Goal: Information Seeking & Learning: Learn about a topic

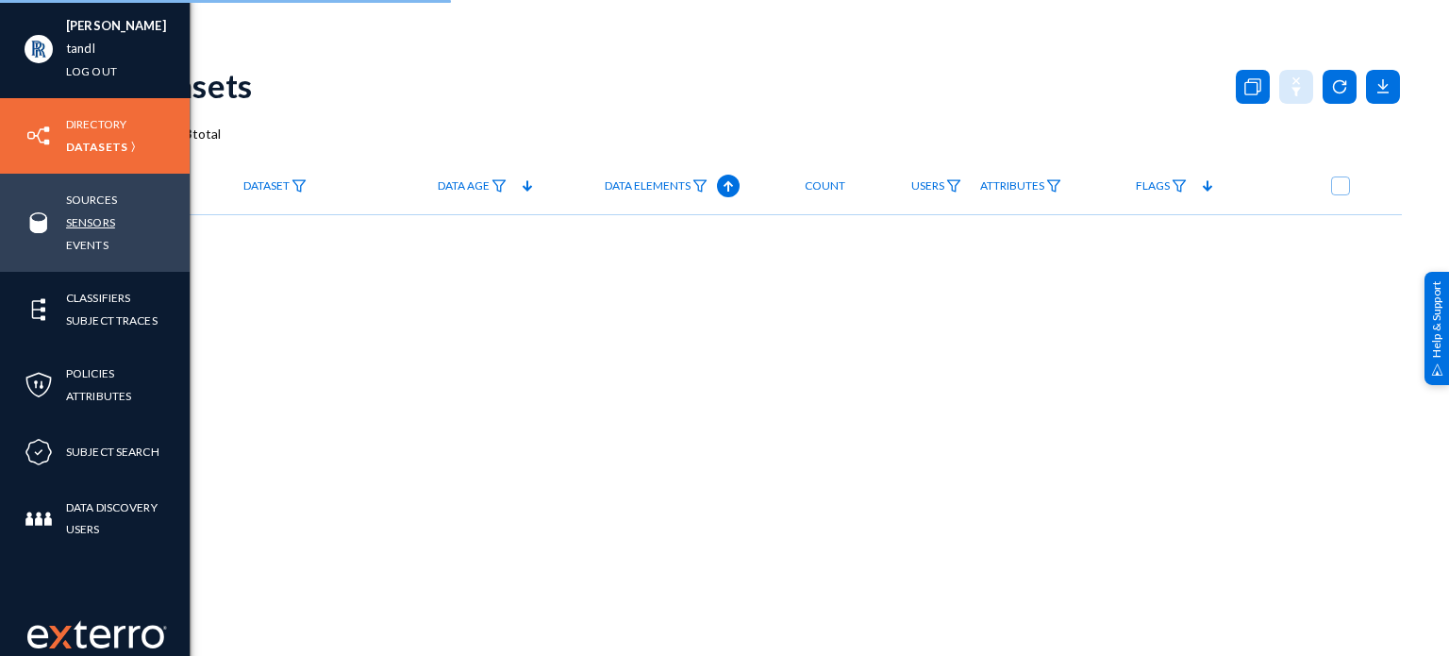
click at [74, 224] on link "Sensors" at bounding box center [90, 222] width 49 height 22
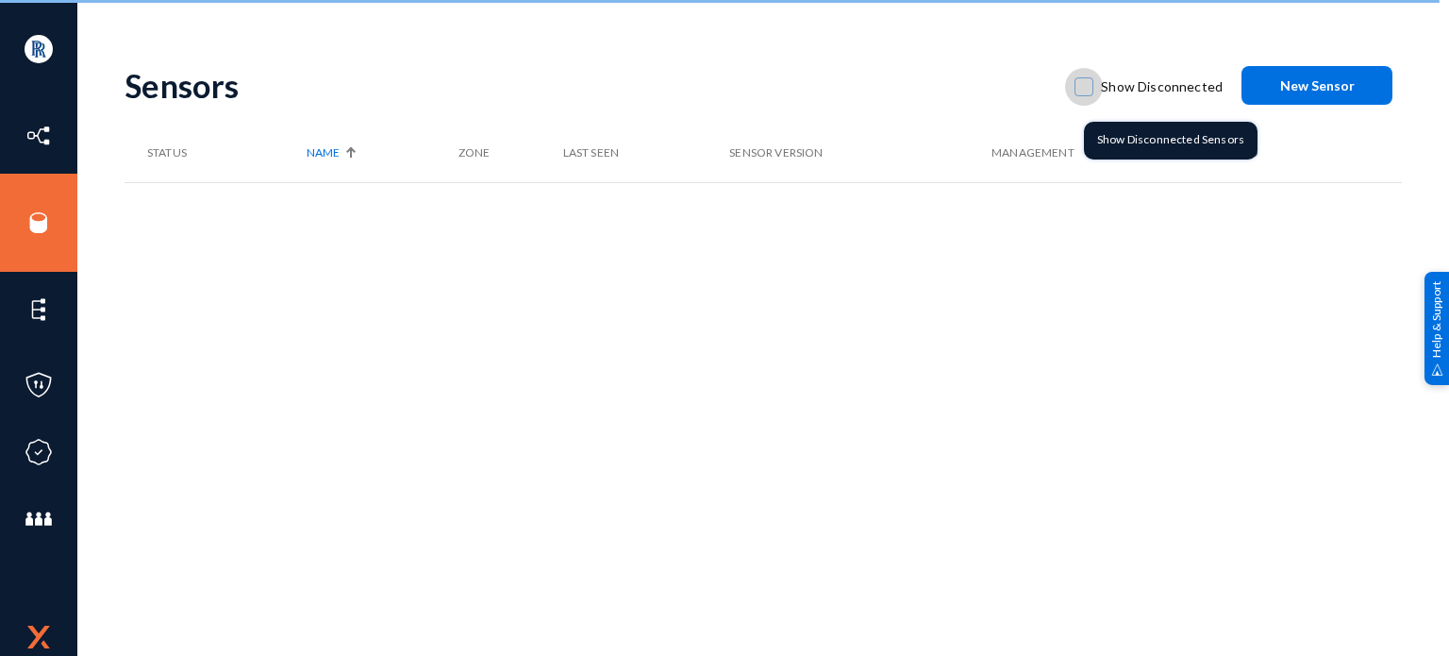
click at [1089, 82] on span at bounding box center [1084, 86] width 19 height 19
click at [1085, 95] on input "Show Disconnected" at bounding box center [1084, 96] width 2 height 2
checkbox input "true"
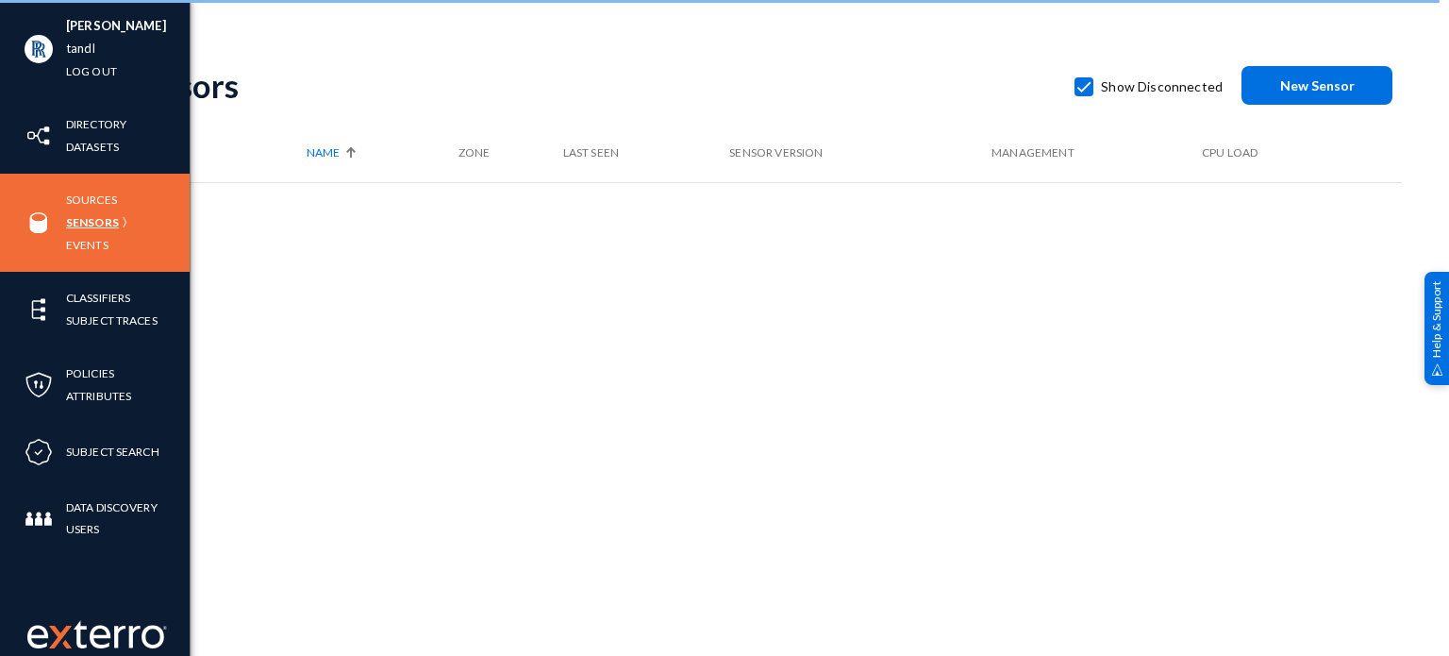
click at [90, 226] on link "Sensors" at bounding box center [92, 222] width 53 height 22
click at [89, 199] on link "Sources" at bounding box center [91, 200] width 51 height 22
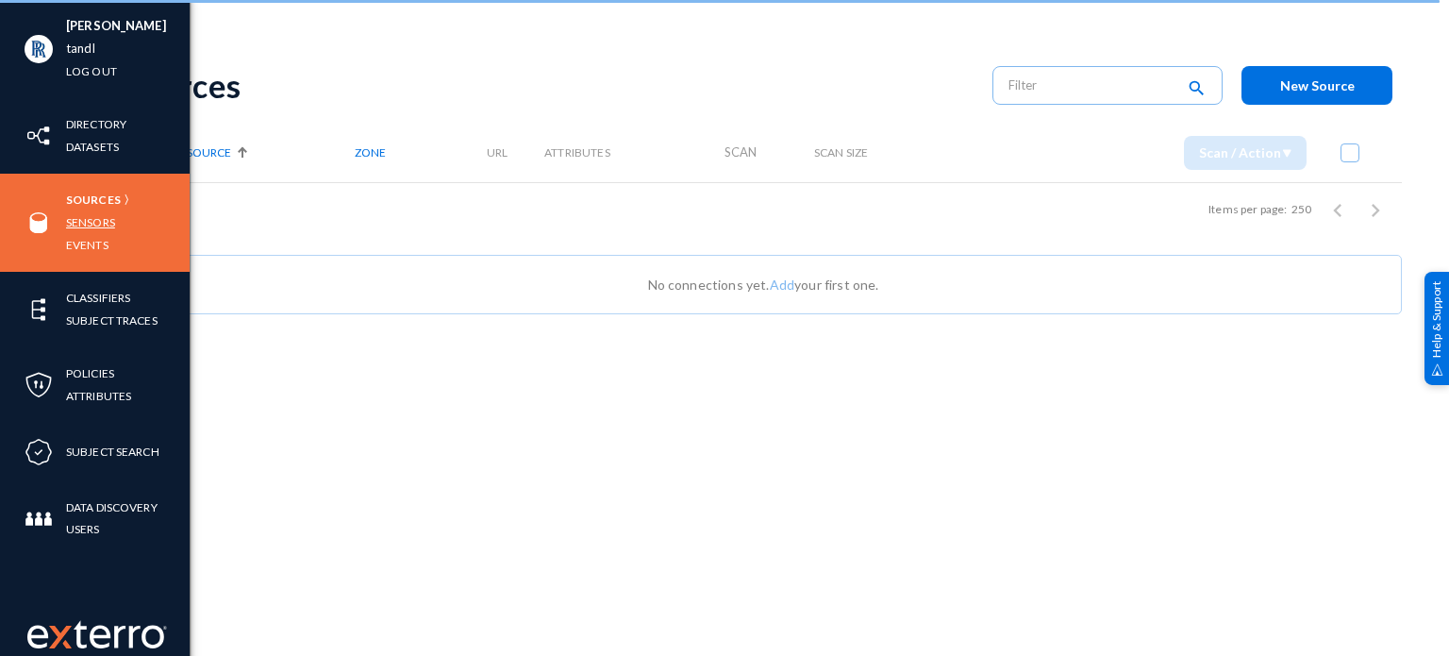
click at [79, 221] on link "Sensors" at bounding box center [90, 222] width 49 height 22
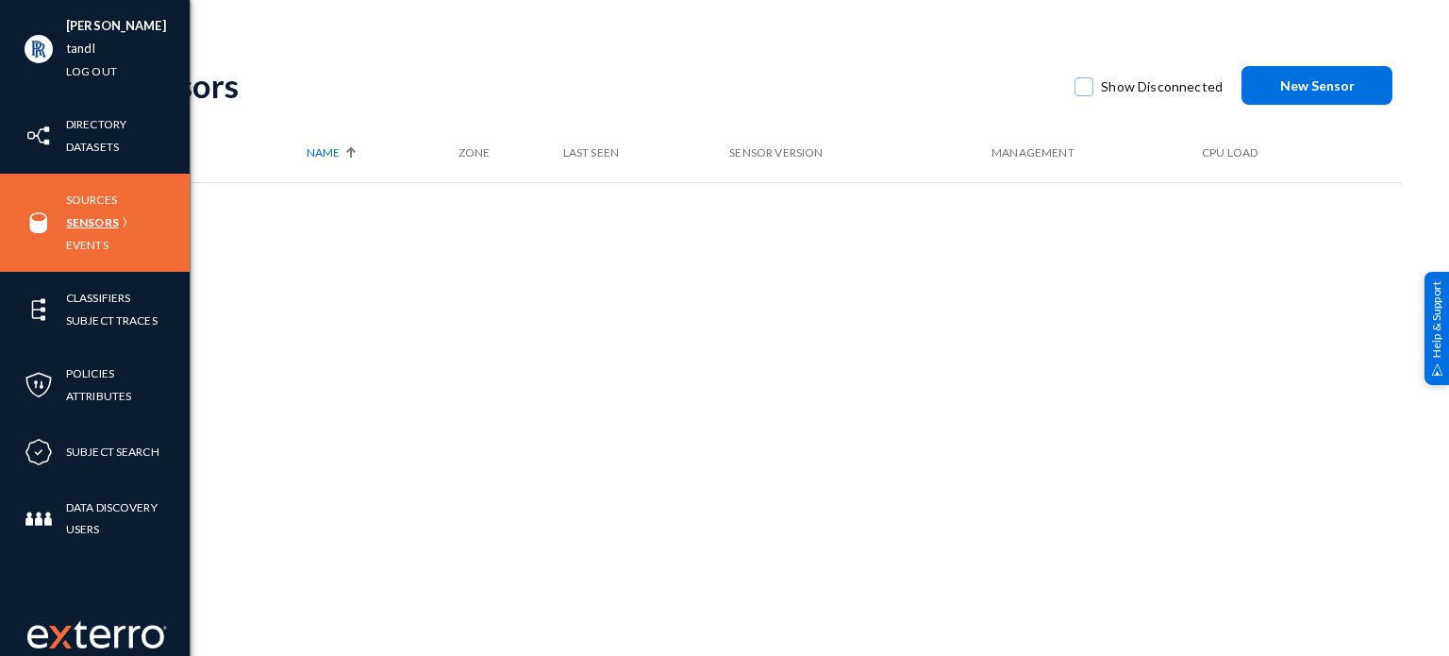
click at [83, 222] on link "Sensors" at bounding box center [92, 222] width 53 height 22
click at [97, 203] on link "Sources" at bounding box center [91, 200] width 51 height 22
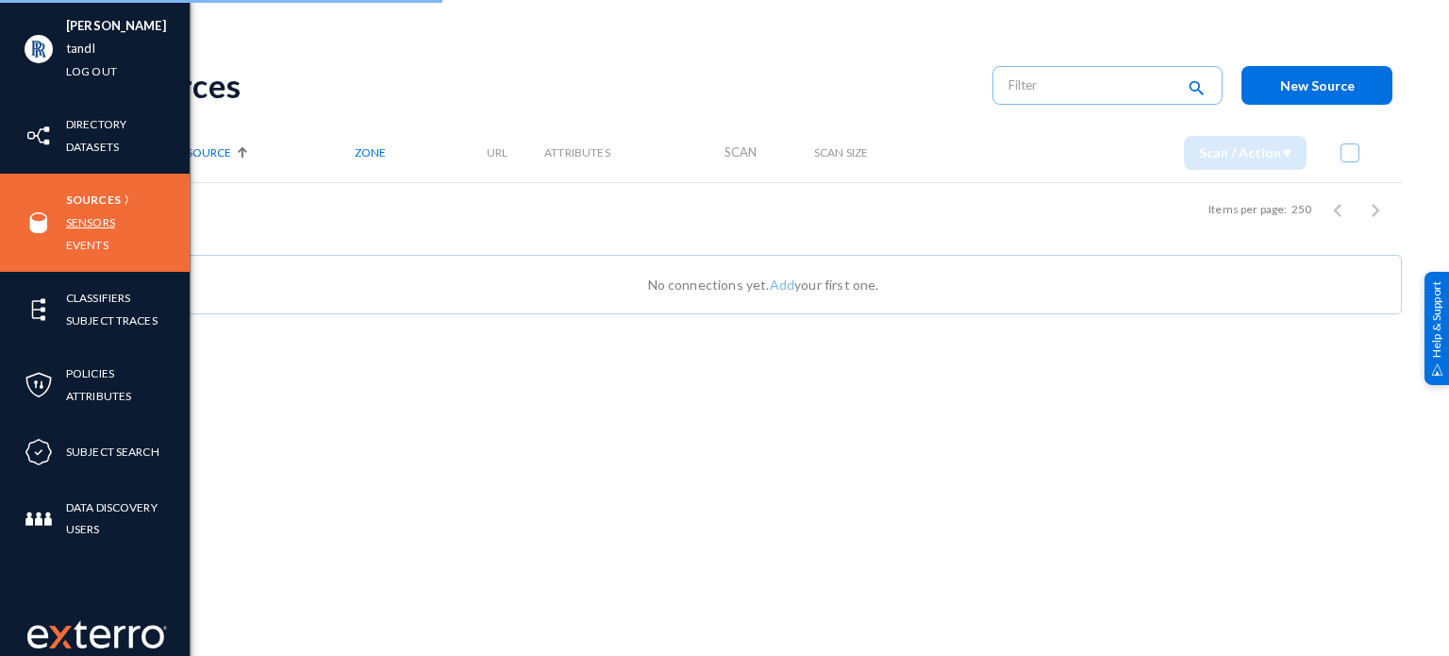
click at [98, 218] on link "Sensors" at bounding box center [90, 222] width 49 height 22
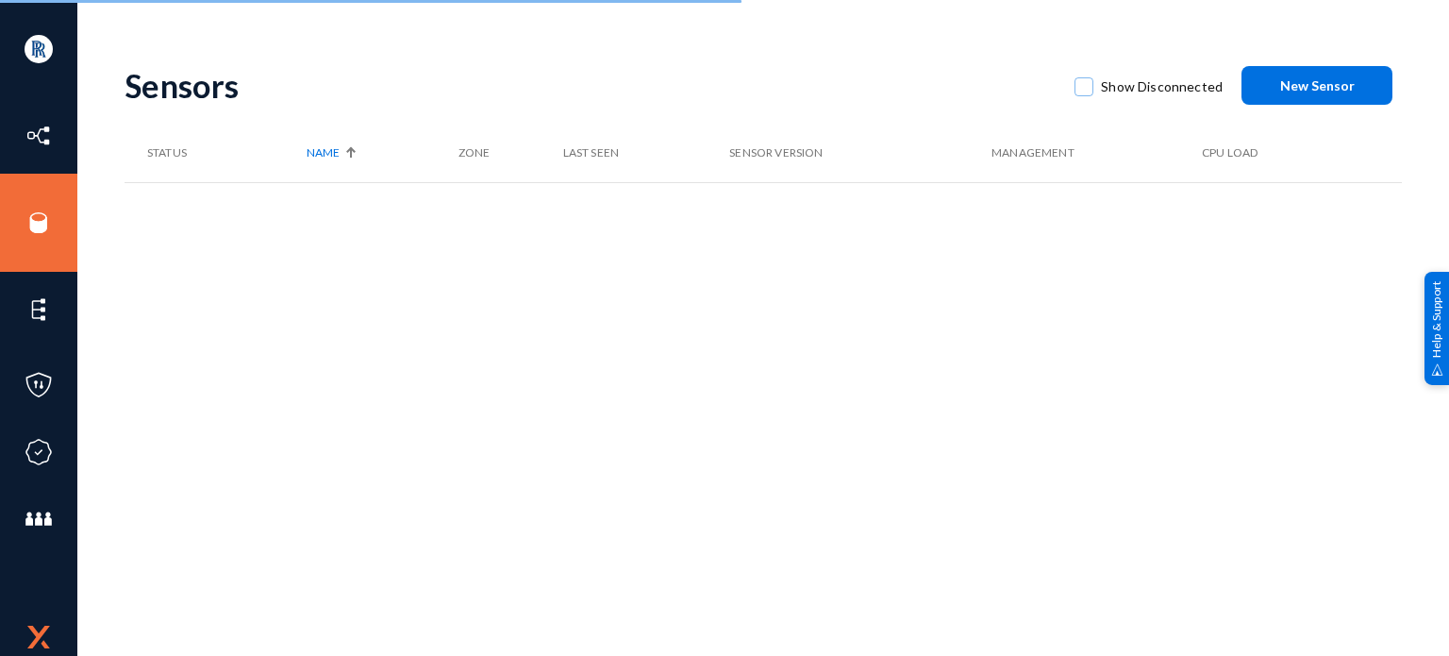
drag, startPoint x: 570, startPoint y: 255, endPoint x: 392, endPoint y: 525, distance: 323.4
click at [392, 525] on div "Sensors Show Disconnected New Sensor Status Name Zone Last Seen Sensor Version …" at bounding box center [764, 330] width 1278 height 566
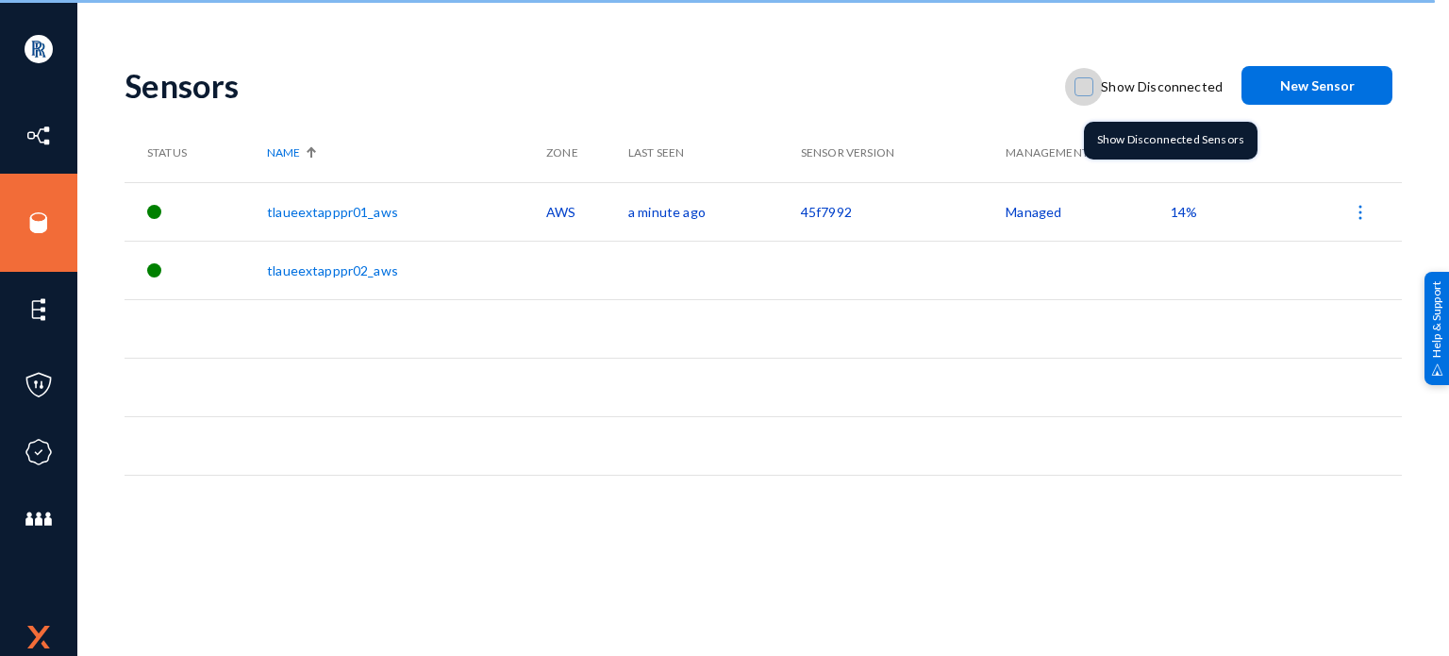
click at [1089, 93] on span at bounding box center [1084, 86] width 19 height 19
click at [1085, 95] on input "Show Disconnected" at bounding box center [1084, 96] width 2 height 2
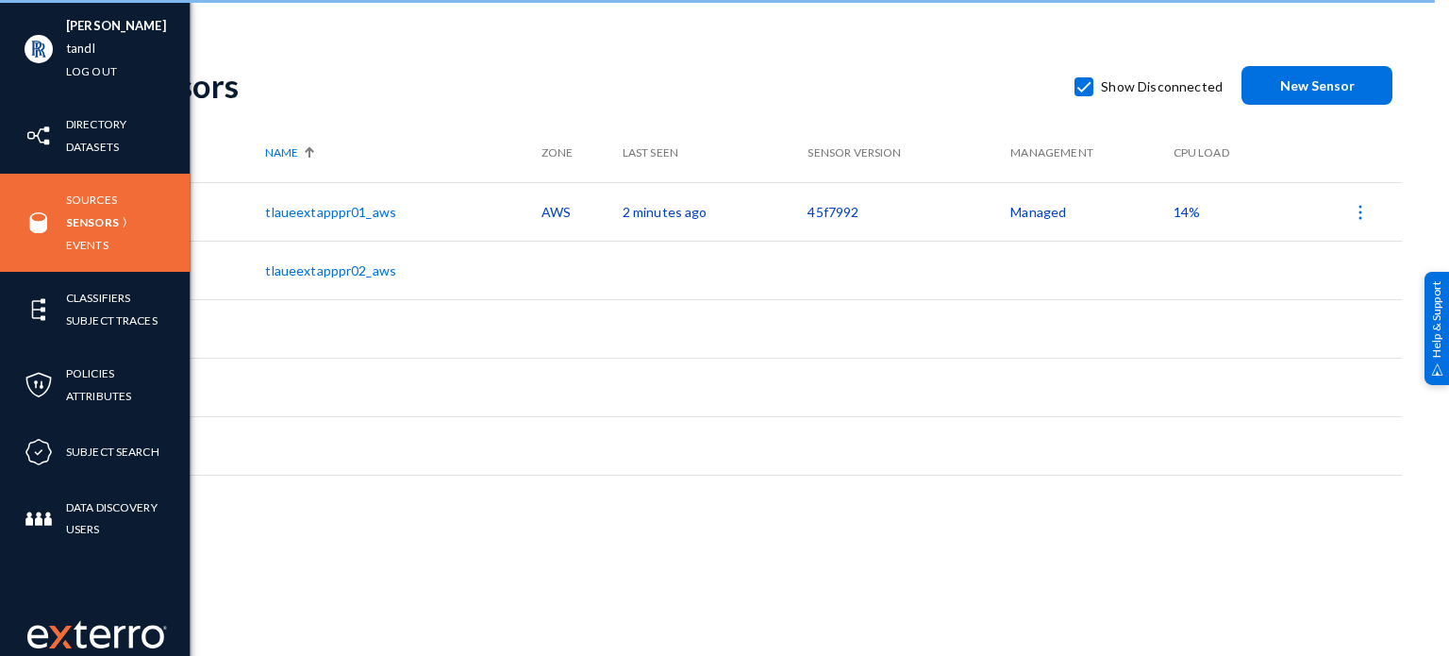
click at [35, 221] on img at bounding box center [39, 223] width 28 height 28
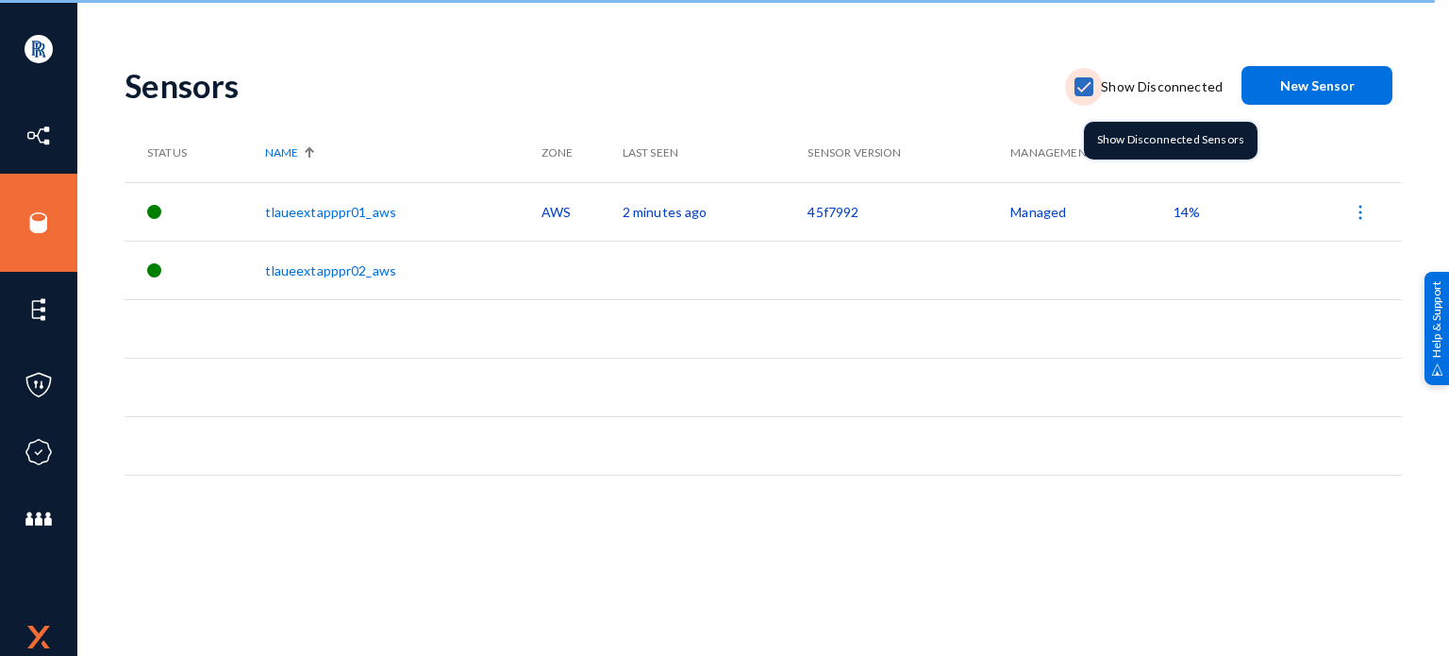
click at [1093, 92] on span at bounding box center [1084, 86] width 19 height 19
click at [1085, 95] on input "Show Disconnected" at bounding box center [1084, 96] width 2 height 2
click at [1093, 92] on span at bounding box center [1084, 86] width 19 height 19
click at [1085, 95] on input "Show Disconnected" at bounding box center [1084, 96] width 2 height 2
click at [1093, 92] on span at bounding box center [1084, 86] width 19 height 19
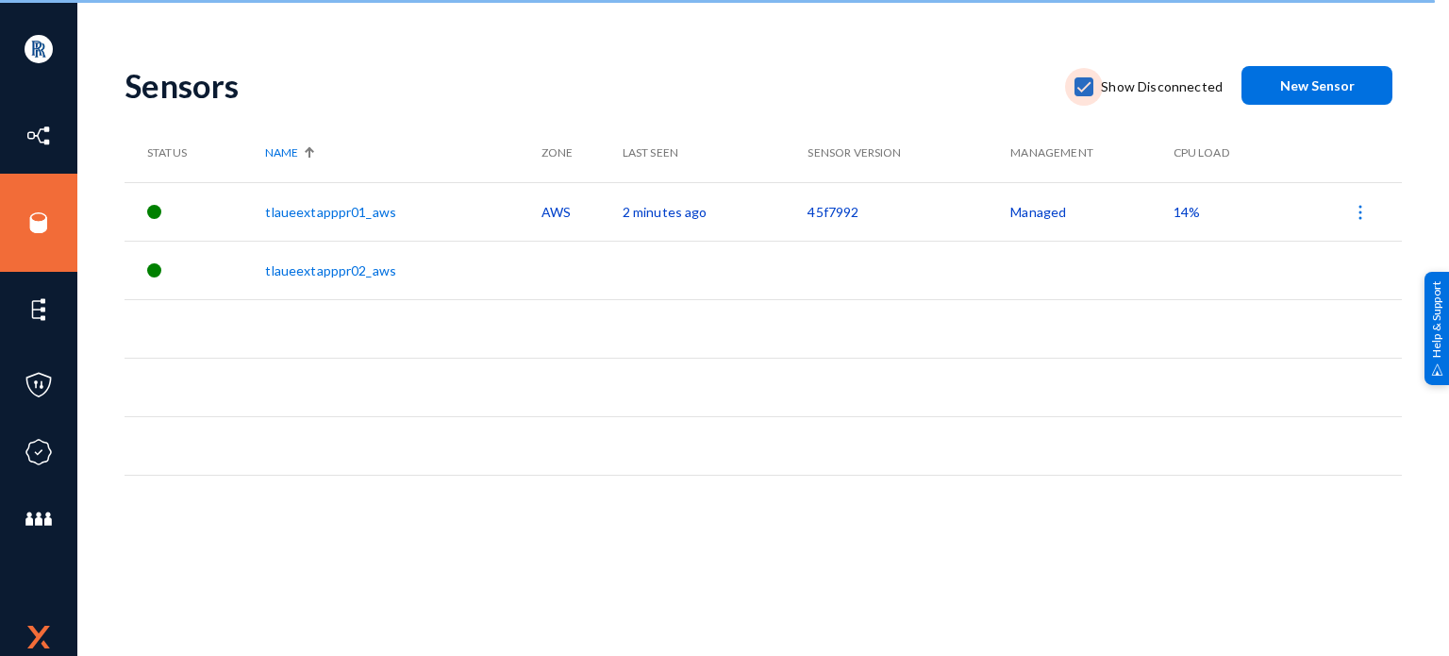
click at [1085, 95] on input "Show Disconnected" at bounding box center [1084, 96] width 2 height 2
click at [1093, 92] on span at bounding box center [1084, 86] width 19 height 19
click at [1085, 95] on input "Show Disconnected" at bounding box center [1084, 96] width 2 height 2
click at [1093, 92] on span at bounding box center [1084, 86] width 19 height 19
click at [1085, 95] on input "Show Disconnected" at bounding box center [1084, 96] width 2 height 2
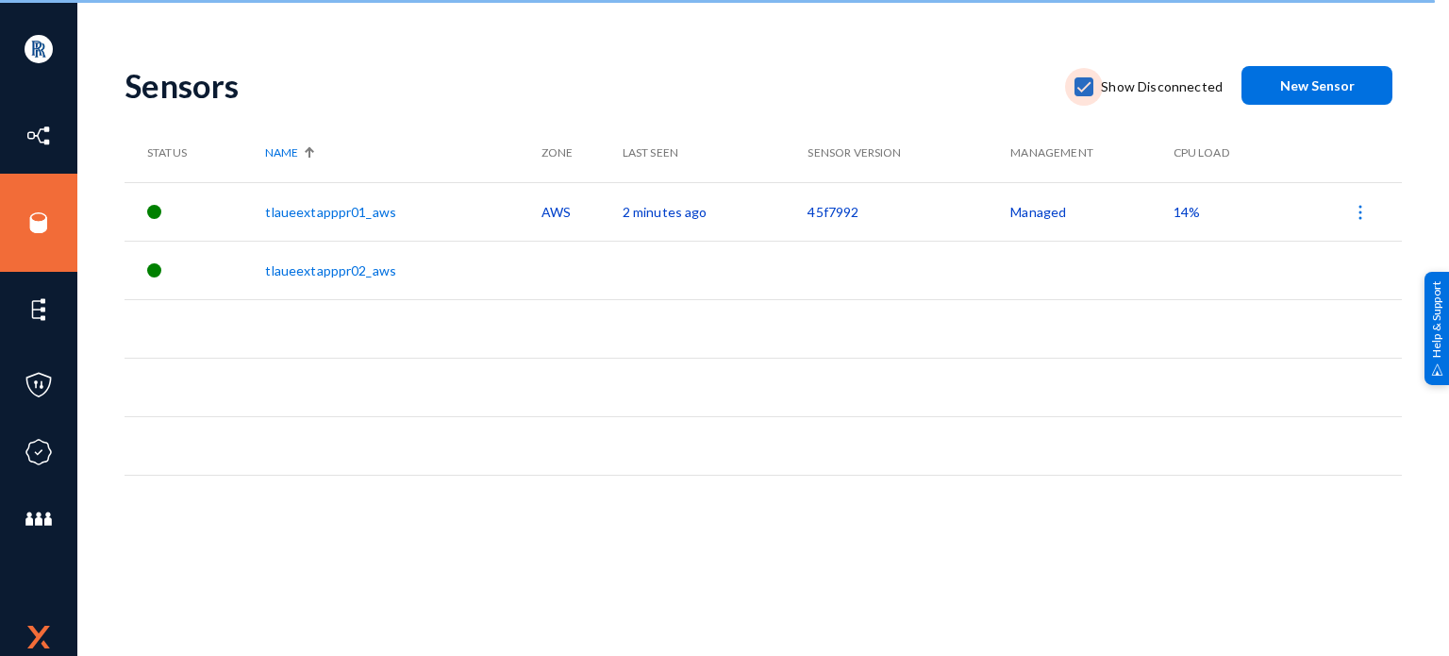
checkbox input "false"
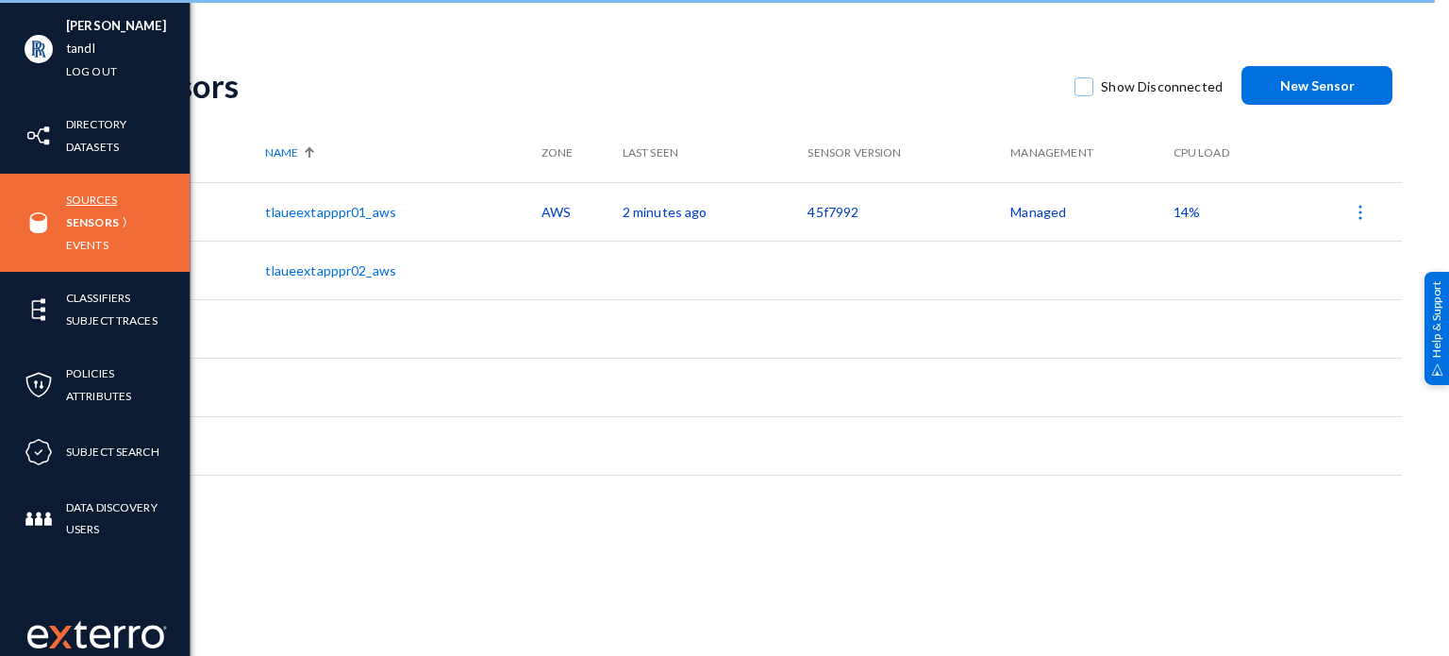
click at [92, 207] on link "Sources" at bounding box center [91, 200] width 51 height 22
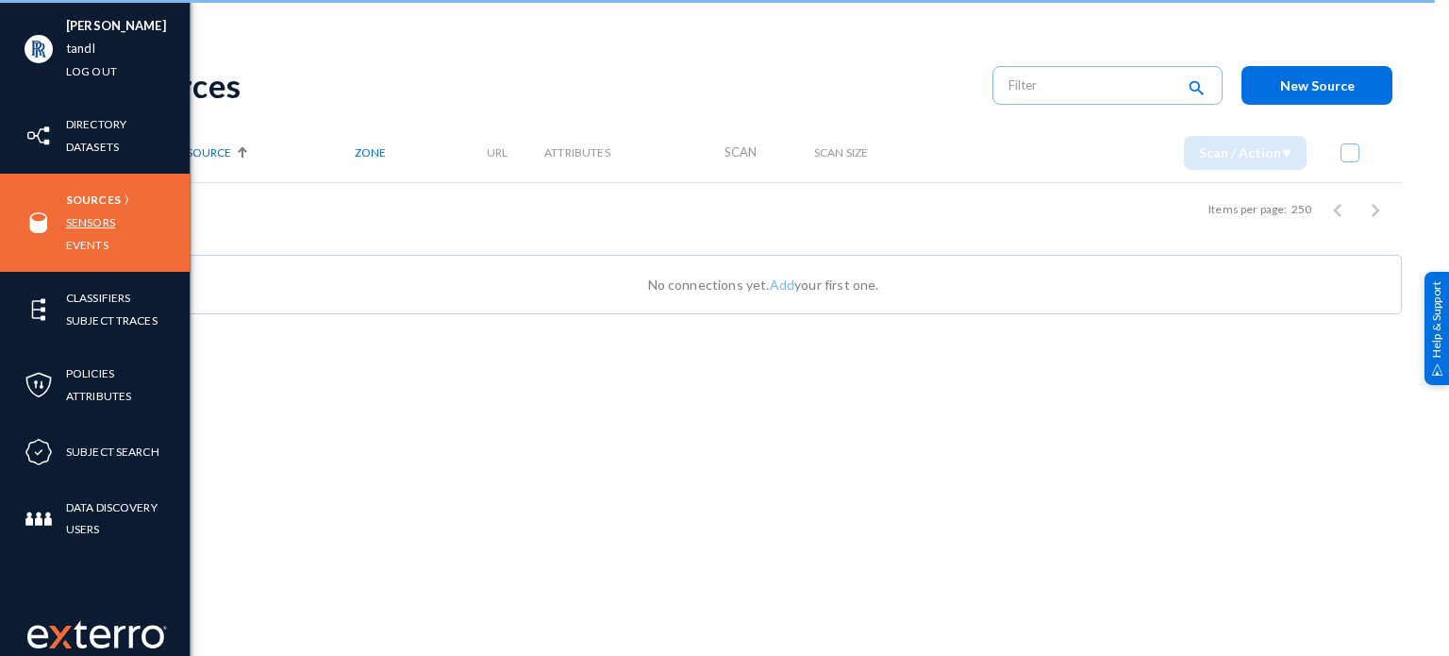
click at [93, 220] on link "Sensors" at bounding box center [90, 222] width 49 height 22
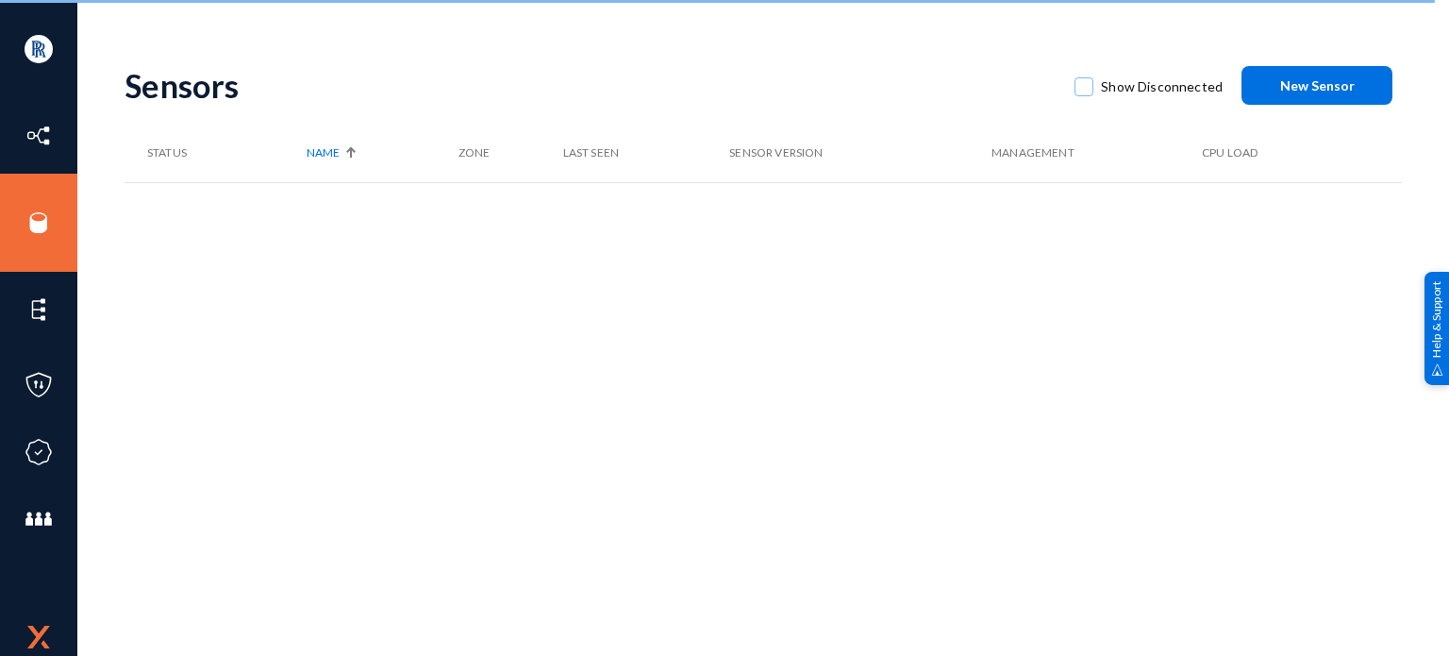
click at [469, 86] on div "Sensors" at bounding box center [590, 85] width 931 height 39
click at [1085, 86] on span at bounding box center [1084, 86] width 19 height 19
click at [1085, 95] on input "Show Disconnected" at bounding box center [1084, 96] width 2 height 2
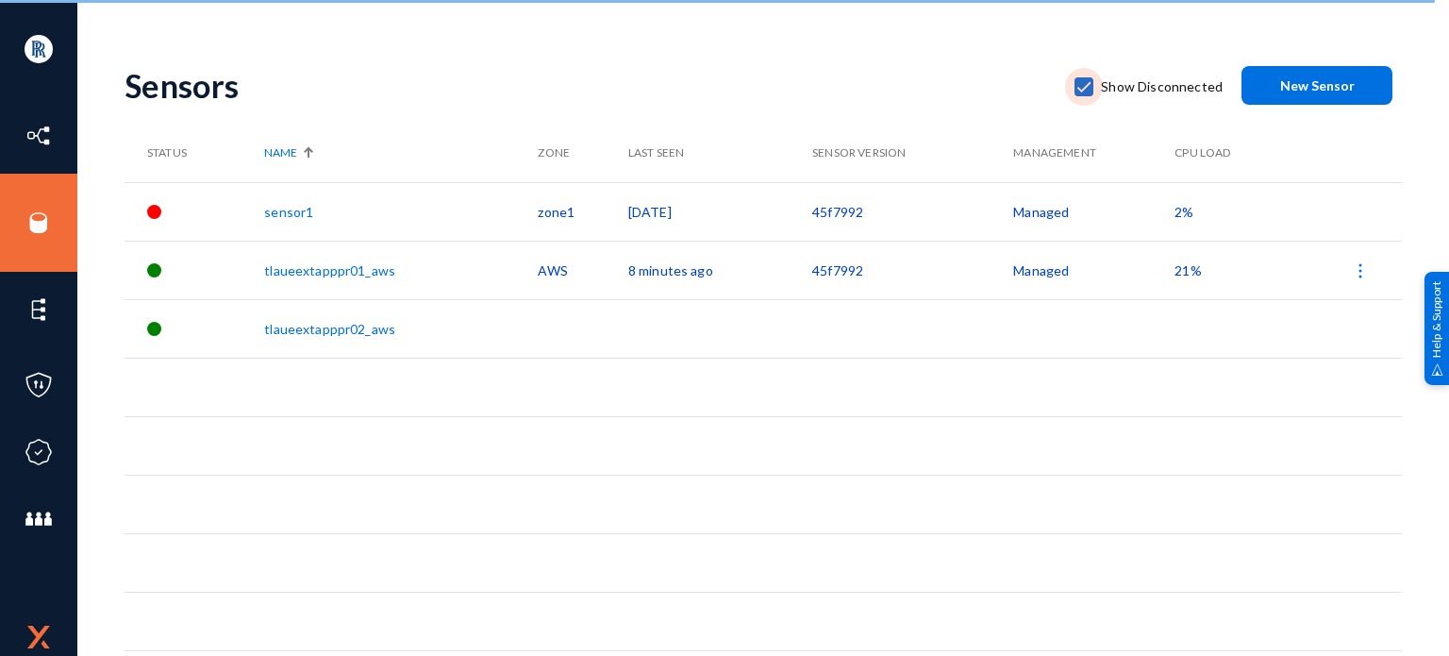
click at [1094, 89] on span at bounding box center [1084, 86] width 19 height 19
click at [1085, 95] on input "Show Disconnected" at bounding box center [1084, 96] width 2 height 2
click at [1094, 89] on span at bounding box center [1084, 86] width 19 height 19
click at [1085, 95] on input "Show Disconnected" at bounding box center [1084, 96] width 2 height 2
checkbox input "true"
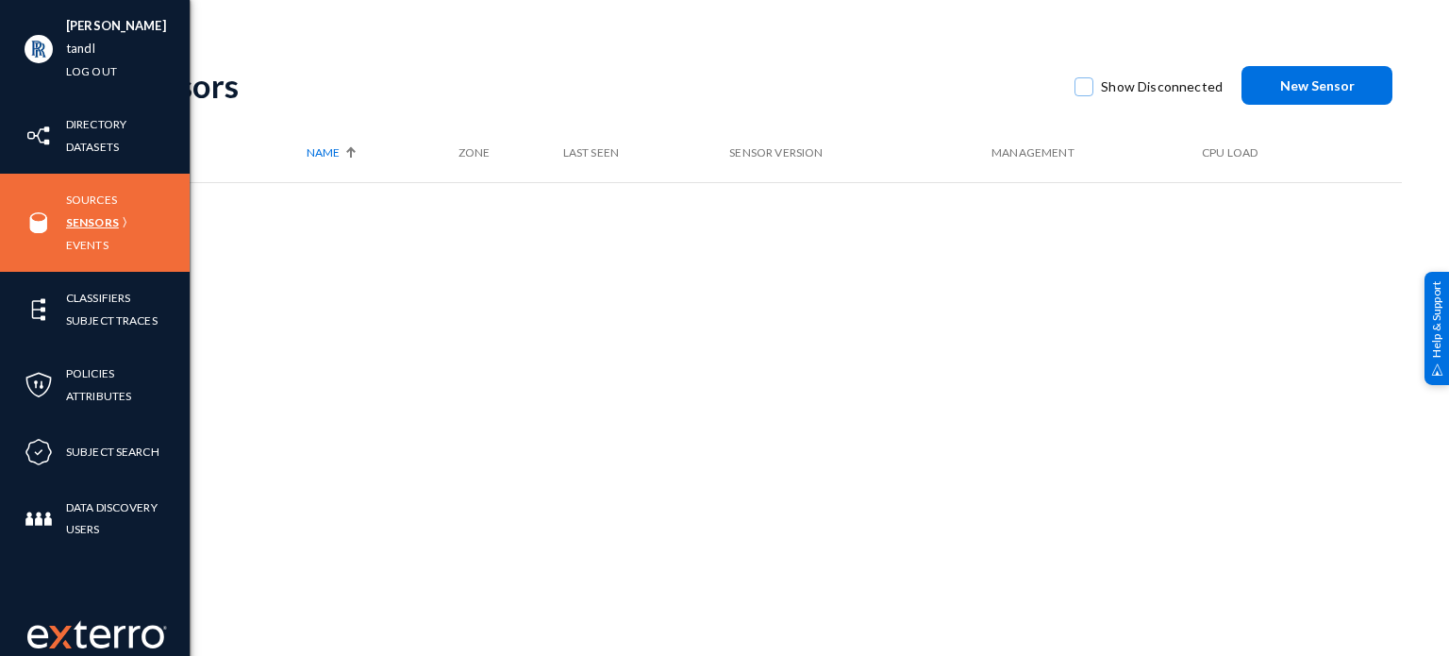
click at [102, 226] on link "Sensors" at bounding box center [92, 222] width 53 height 22
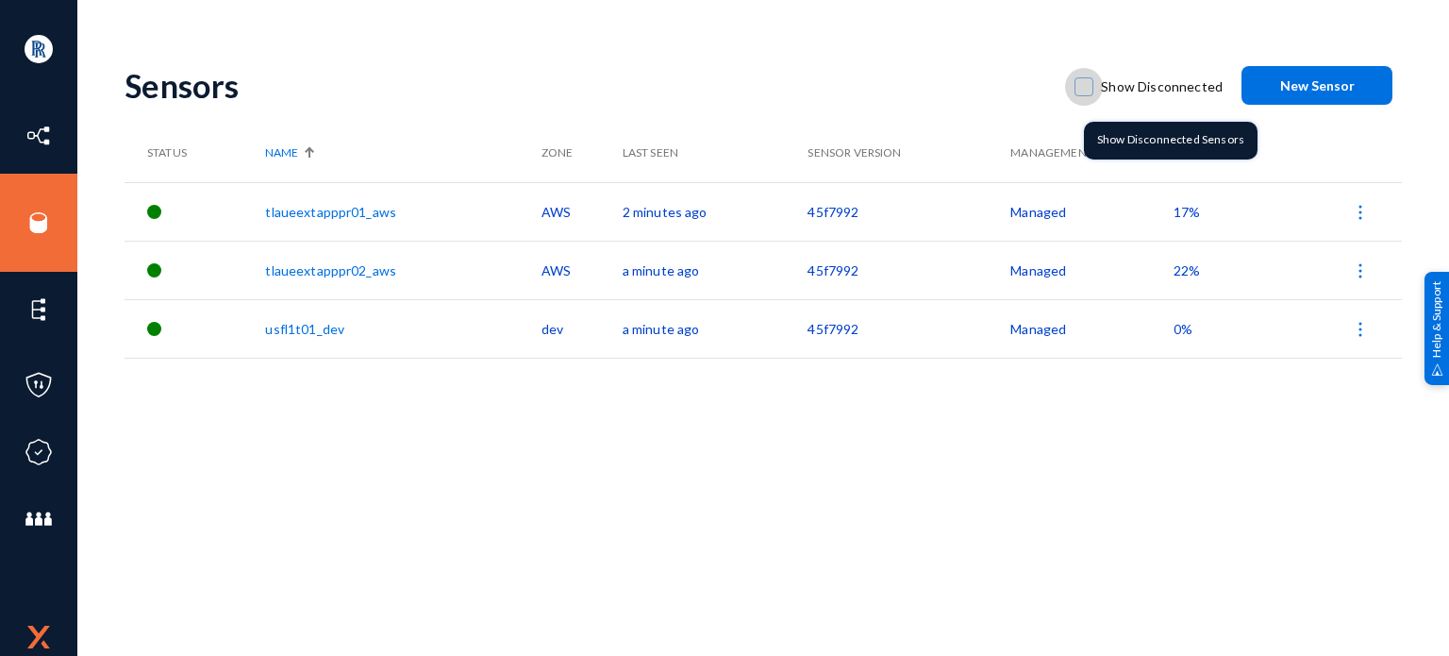
click at [1091, 87] on span at bounding box center [1084, 86] width 19 height 19
click at [1085, 95] on input "Show Disconnected" at bounding box center [1084, 96] width 2 height 2
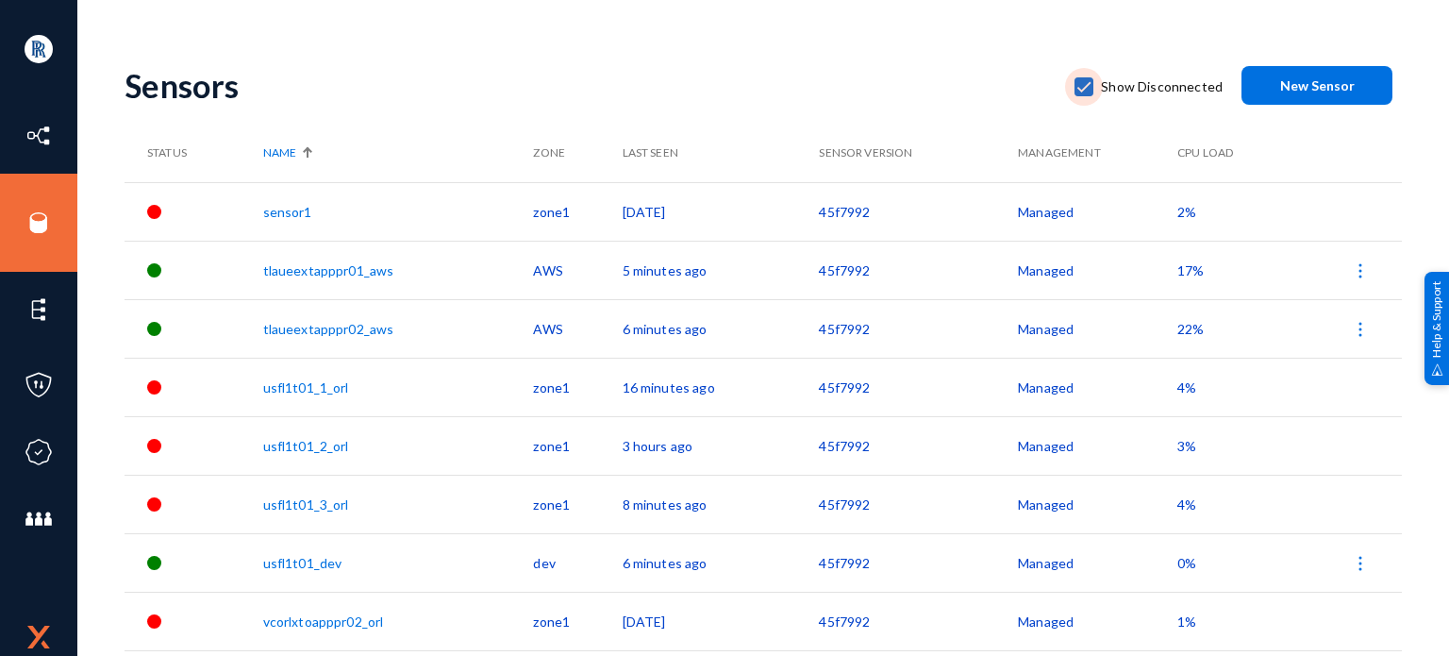
click at [1091, 79] on span at bounding box center [1084, 86] width 19 height 19
click at [1085, 95] on input "Show Disconnected" at bounding box center [1084, 96] width 2 height 2
checkbox input "false"
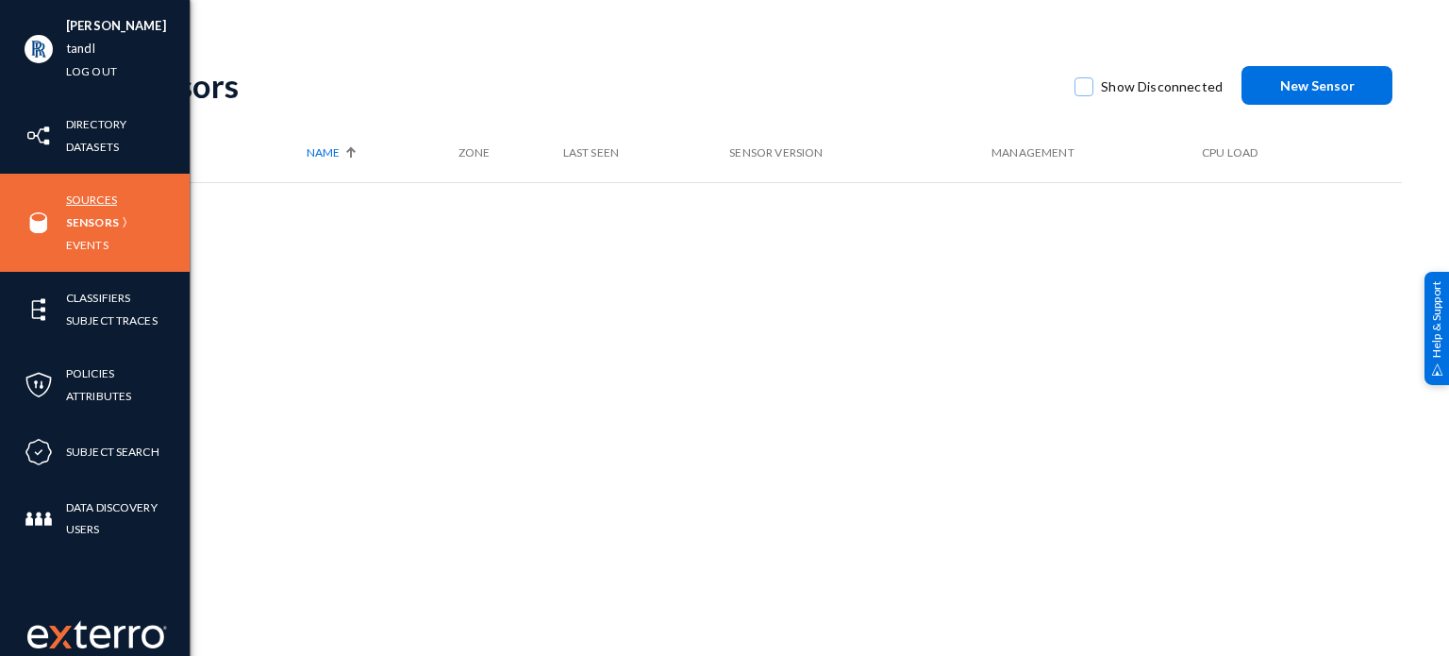
click at [83, 203] on link "Sources" at bounding box center [91, 200] width 51 height 22
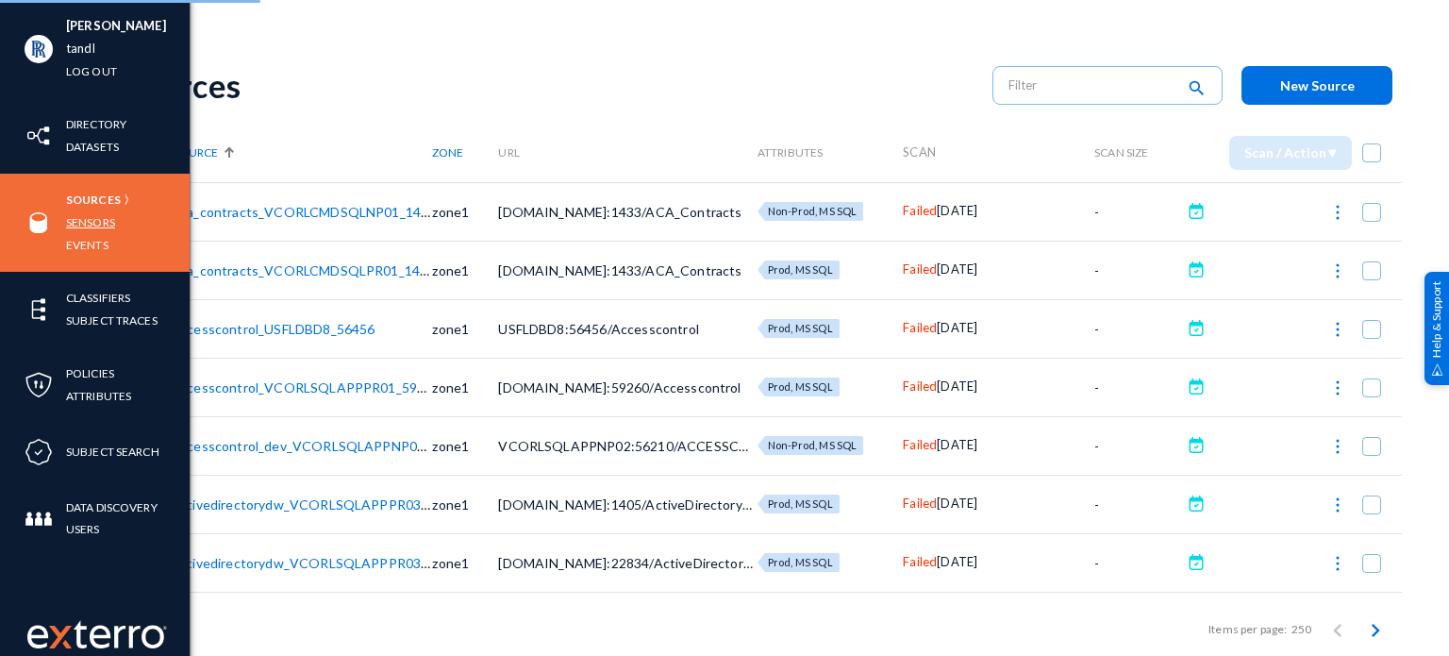
click at [87, 222] on link "Sensors" at bounding box center [90, 222] width 49 height 22
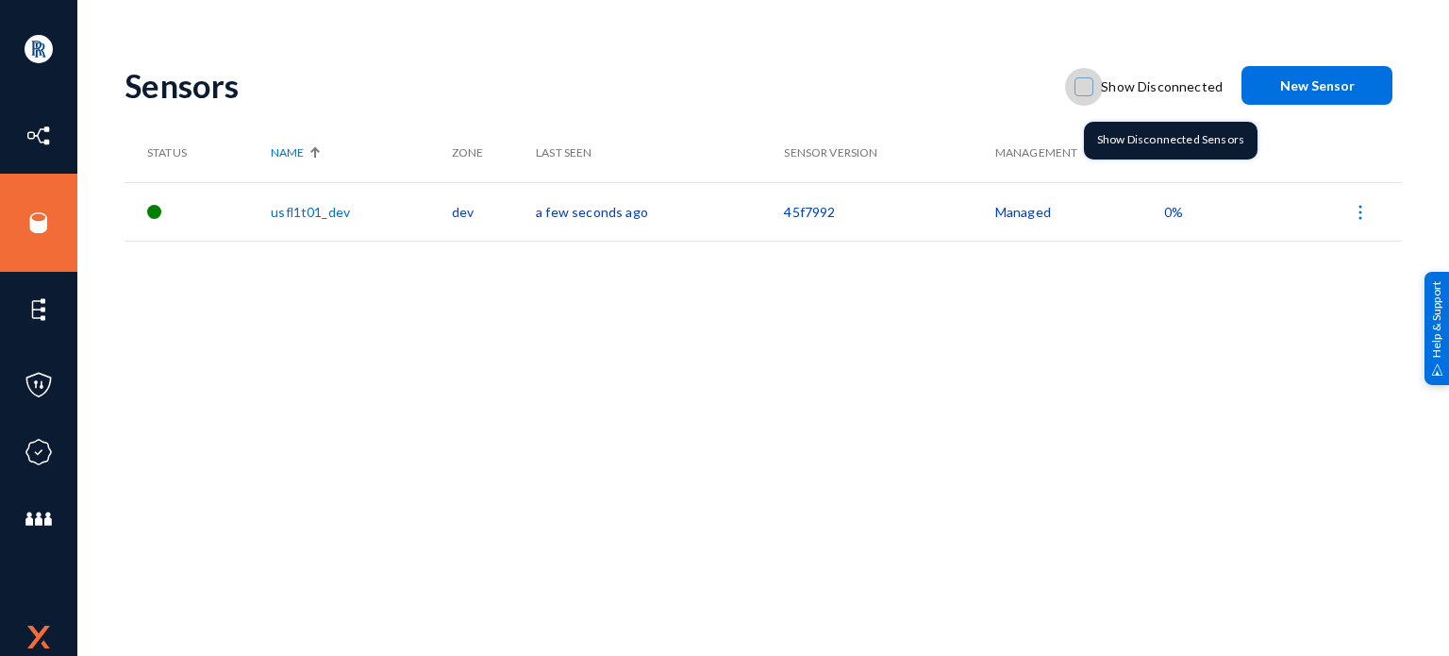
click at [1090, 90] on span at bounding box center [1084, 86] width 19 height 19
click at [1085, 95] on input "Show Disconnected" at bounding box center [1084, 96] width 2 height 2
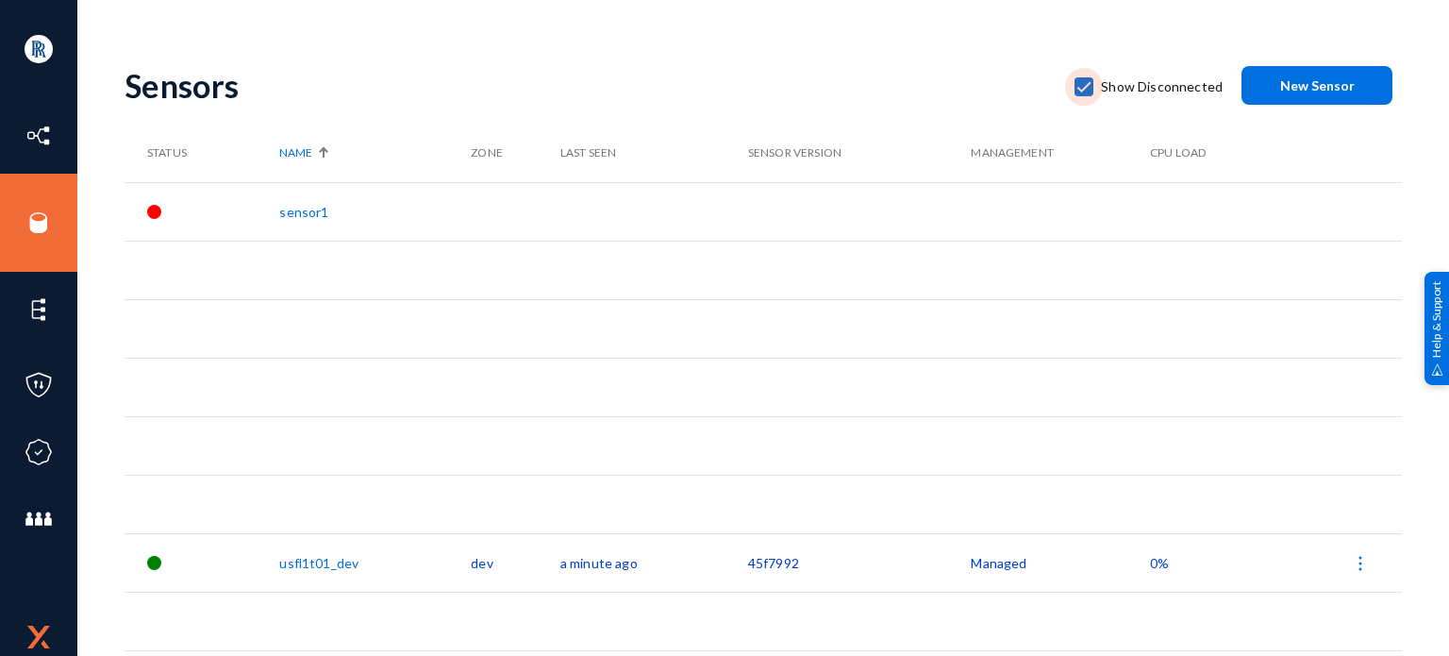
click at [1088, 98] on label "Show Disconnected" at bounding box center [1149, 87] width 148 height 28
click at [1085, 97] on input "Show Disconnected" at bounding box center [1084, 96] width 2 height 2
click at [1094, 85] on span at bounding box center [1084, 86] width 19 height 19
click at [1085, 95] on input "Show Disconnected" at bounding box center [1084, 96] width 2 height 2
click at [1094, 85] on span at bounding box center [1084, 86] width 19 height 19
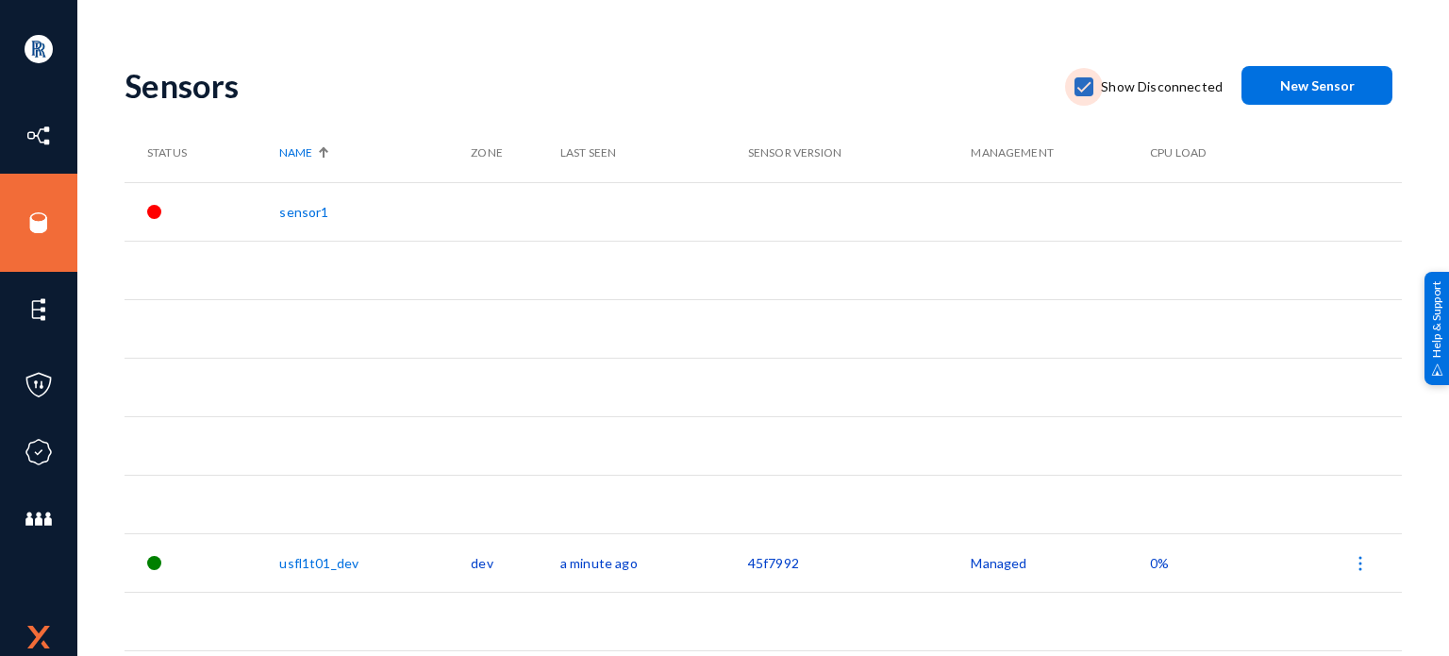
click at [1085, 95] on input "Show Disconnected" at bounding box center [1084, 96] width 2 height 2
checkbox input "false"
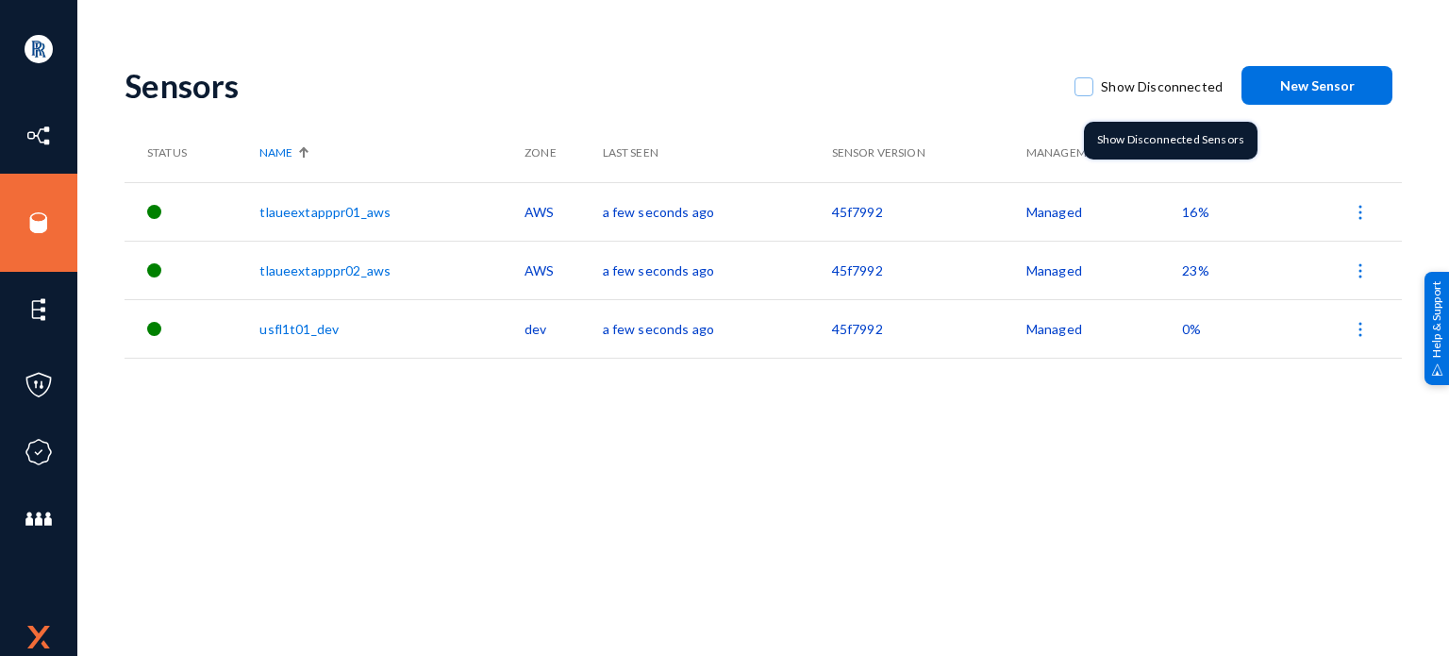
click at [1091, 105] on mat-checkbox "Show Disconnected" at bounding box center [1149, 85] width 148 height 45
click at [1089, 83] on span at bounding box center [1084, 86] width 19 height 19
click at [1085, 95] on input "Show Disconnected" at bounding box center [1084, 96] width 2 height 2
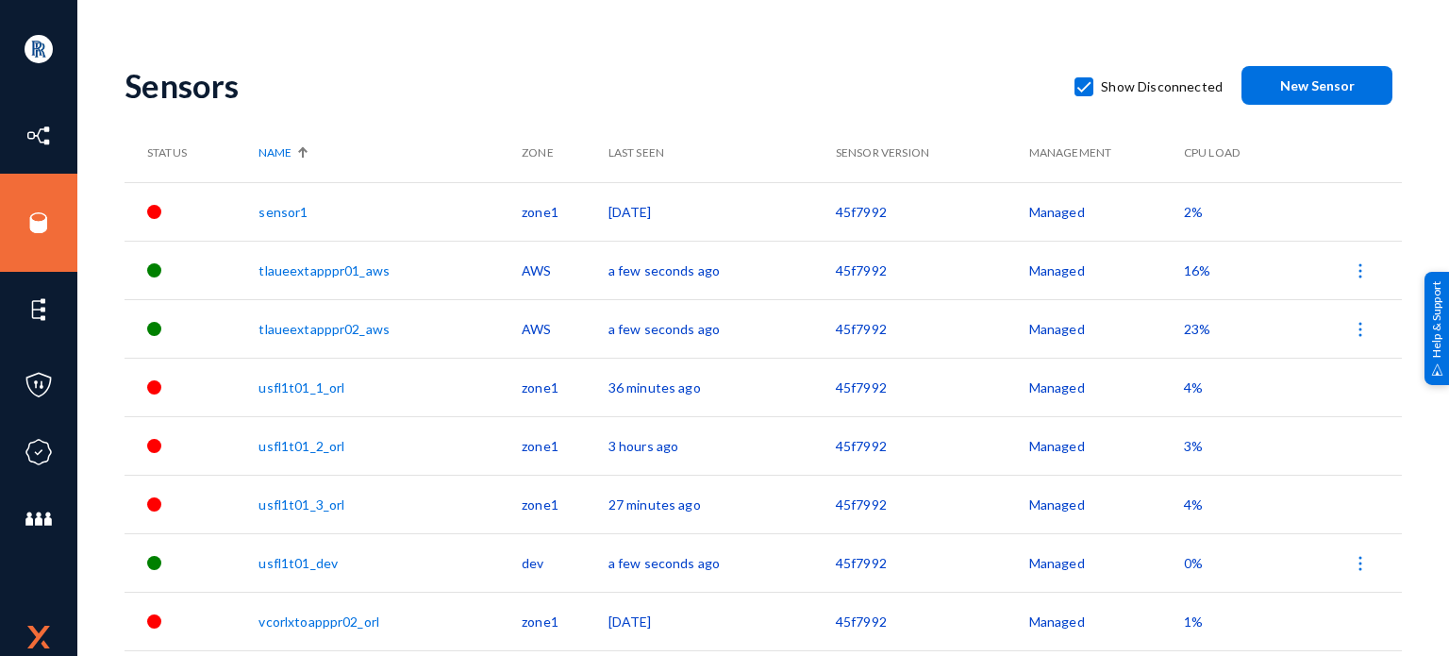
click at [678, 123] on div "Sensors Show Disconnected New Sensor" at bounding box center [764, 85] width 1278 height 76
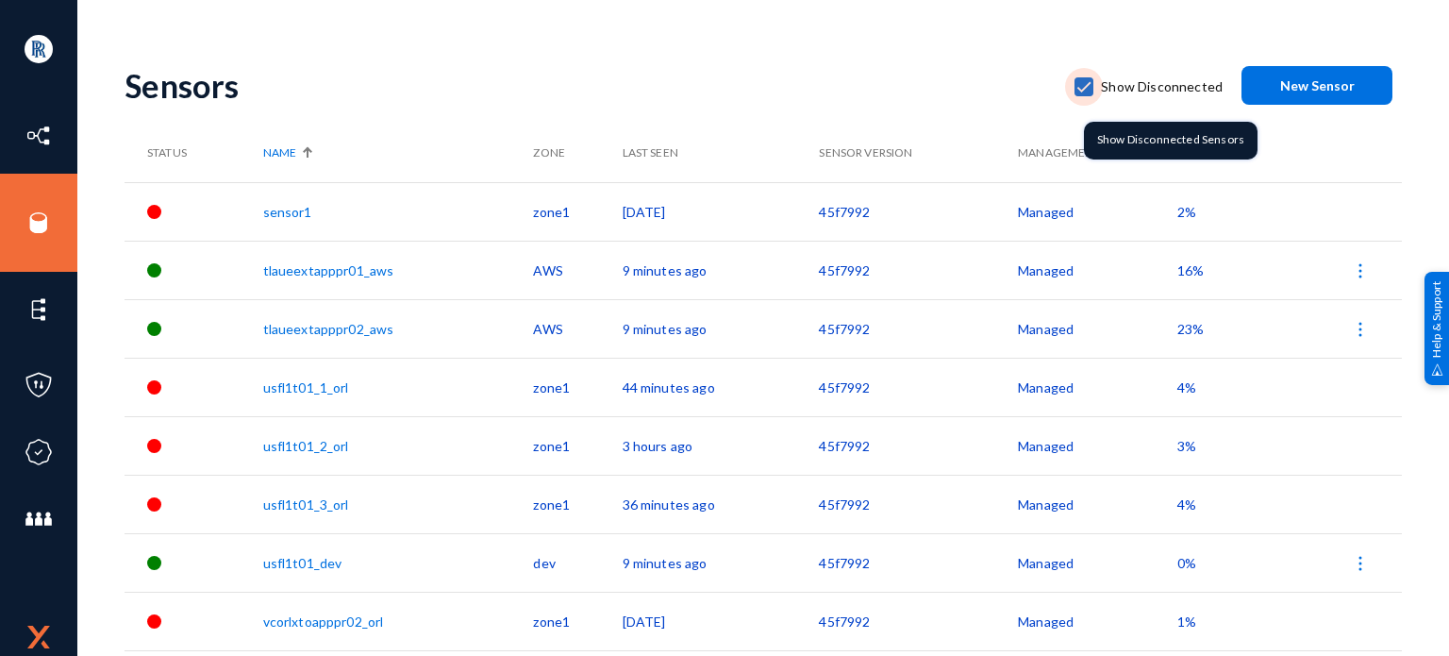
click at [1104, 86] on label "Show Disconnected" at bounding box center [1149, 87] width 148 height 28
click at [1085, 95] on input "Show Disconnected" at bounding box center [1084, 96] width 2 height 2
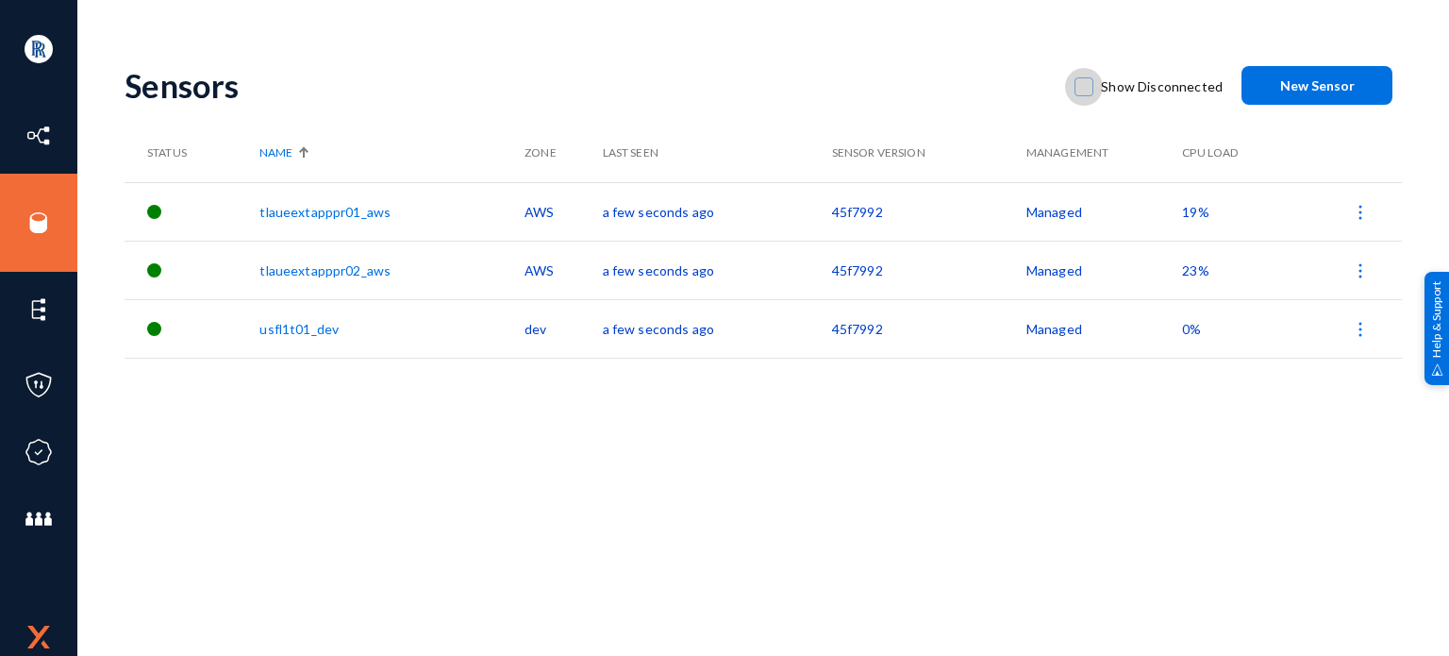
click at [1087, 87] on span at bounding box center [1084, 86] width 19 height 19
click at [1085, 95] on input "Show Disconnected" at bounding box center [1084, 96] width 2 height 2
checkbox input "true"
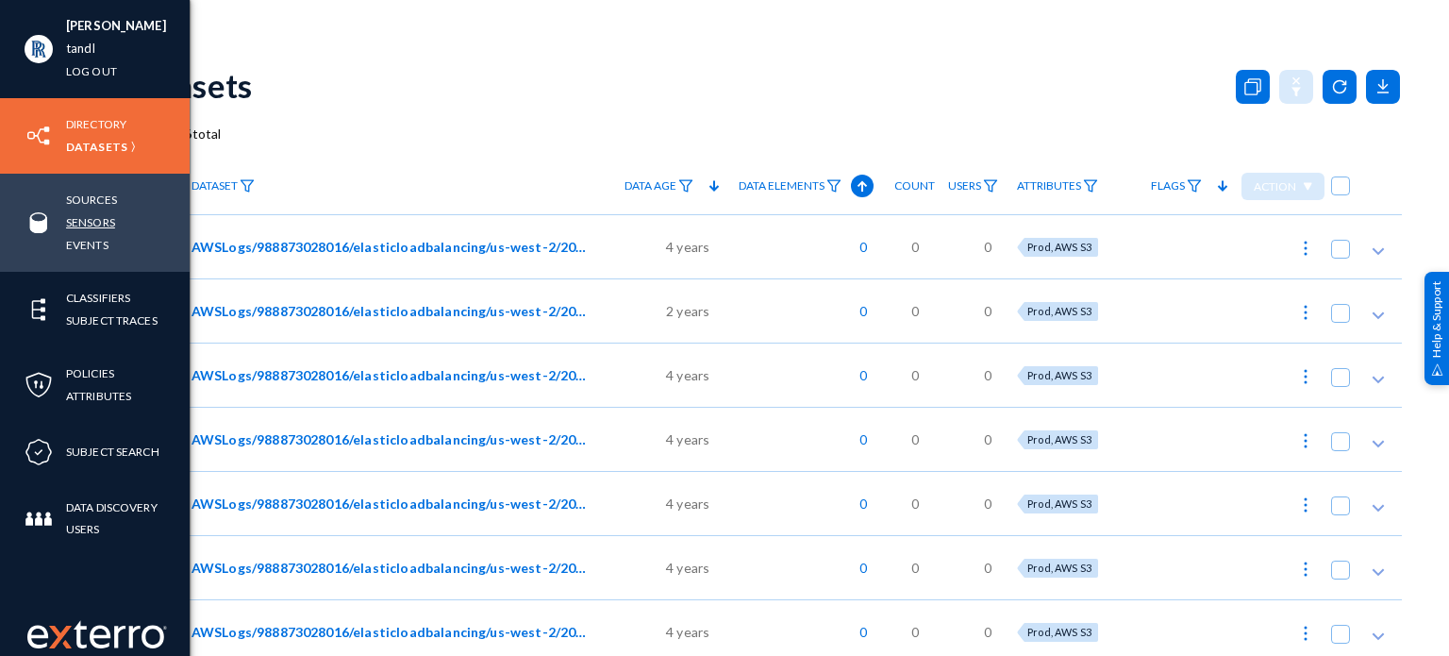
click at [75, 213] on link "Sensors" at bounding box center [90, 222] width 49 height 22
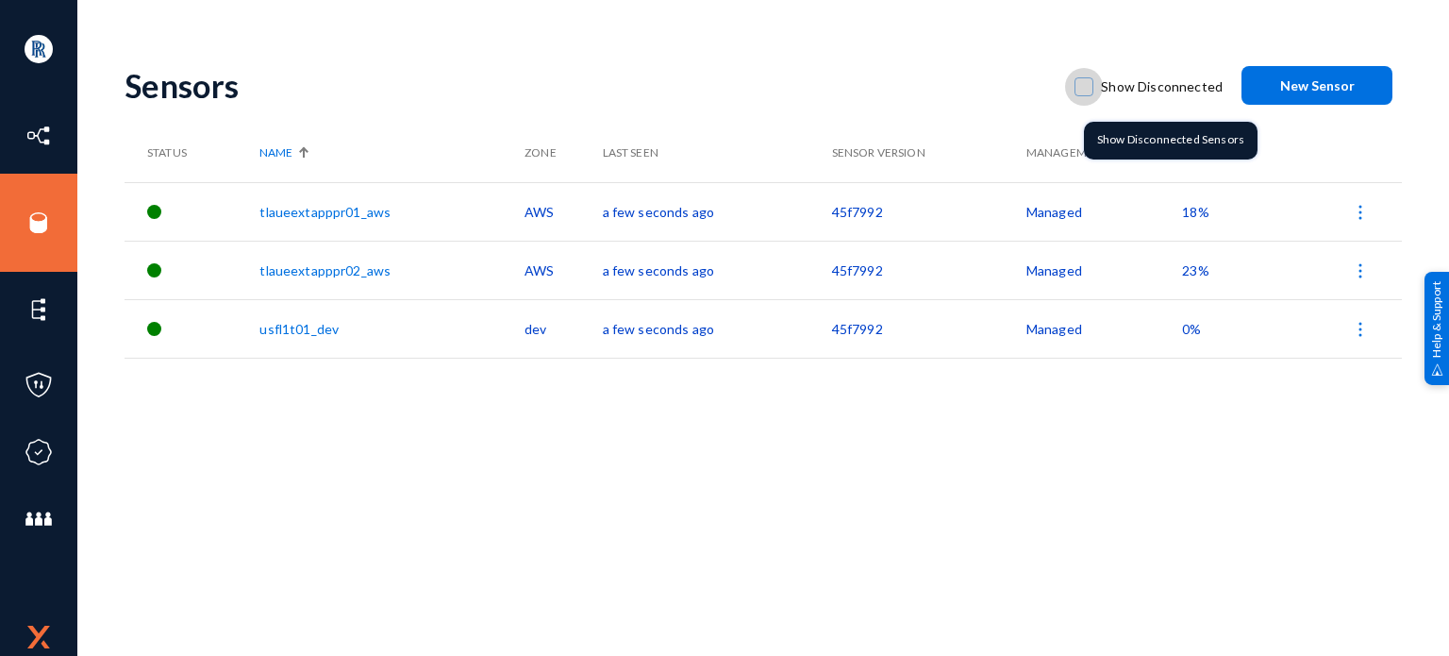
click at [1094, 84] on span at bounding box center [1084, 86] width 19 height 19
click at [1085, 95] on input "Show Disconnected" at bounding box center [1084, 96] width 2 height 2
checkbox input "true"
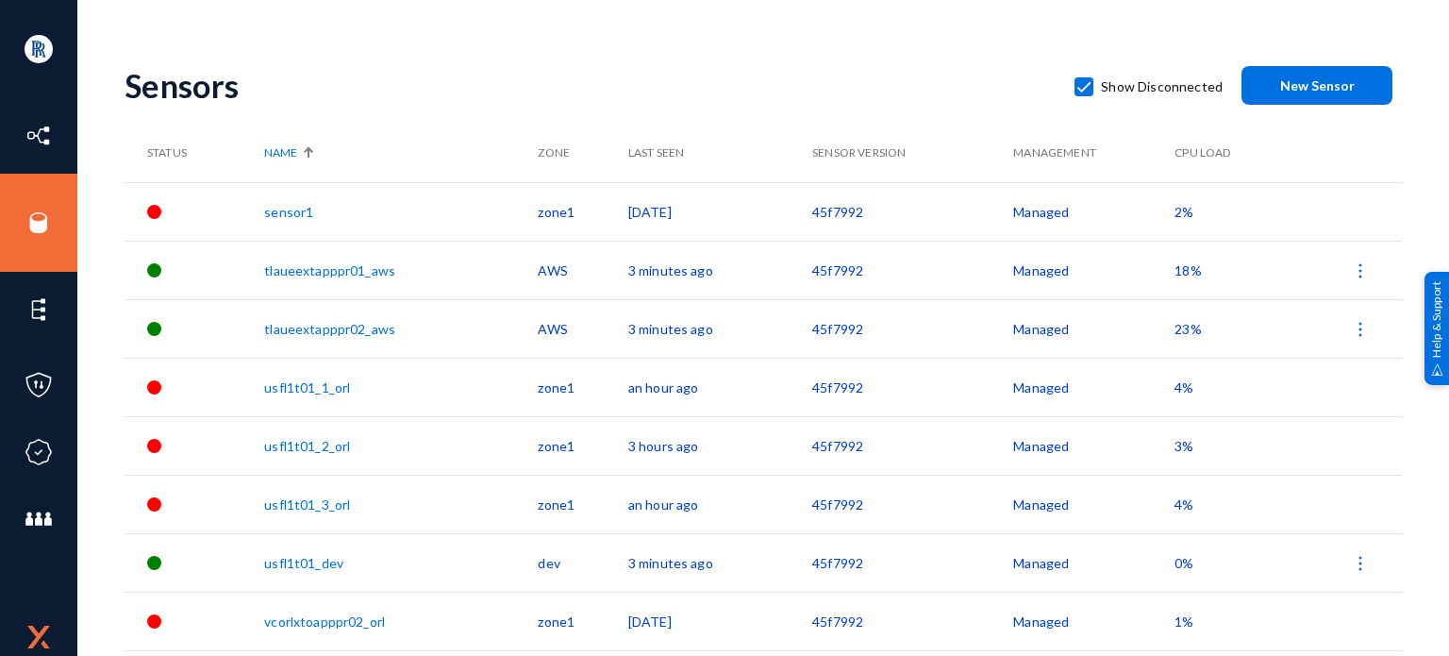
click at [283, 210] on link "sensor1" at bounding box center [288, 212] width 49 height 16
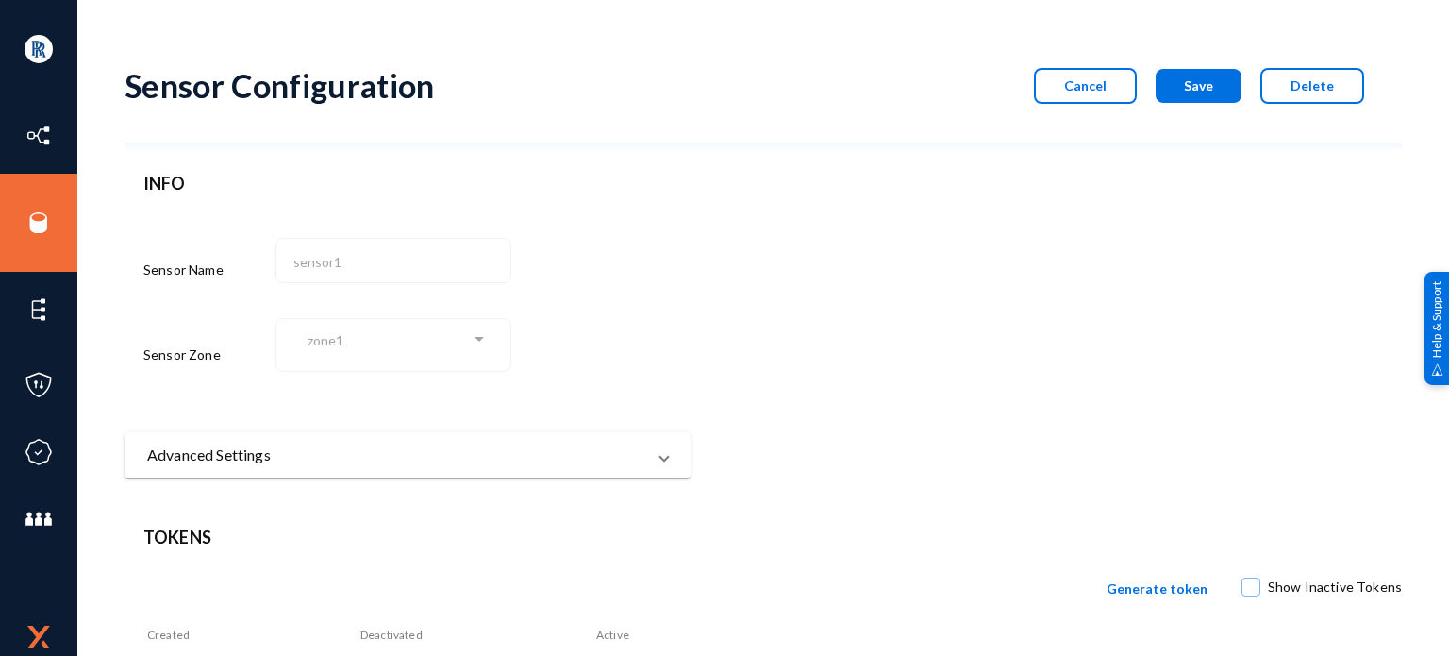
scroll to position [132, 0]
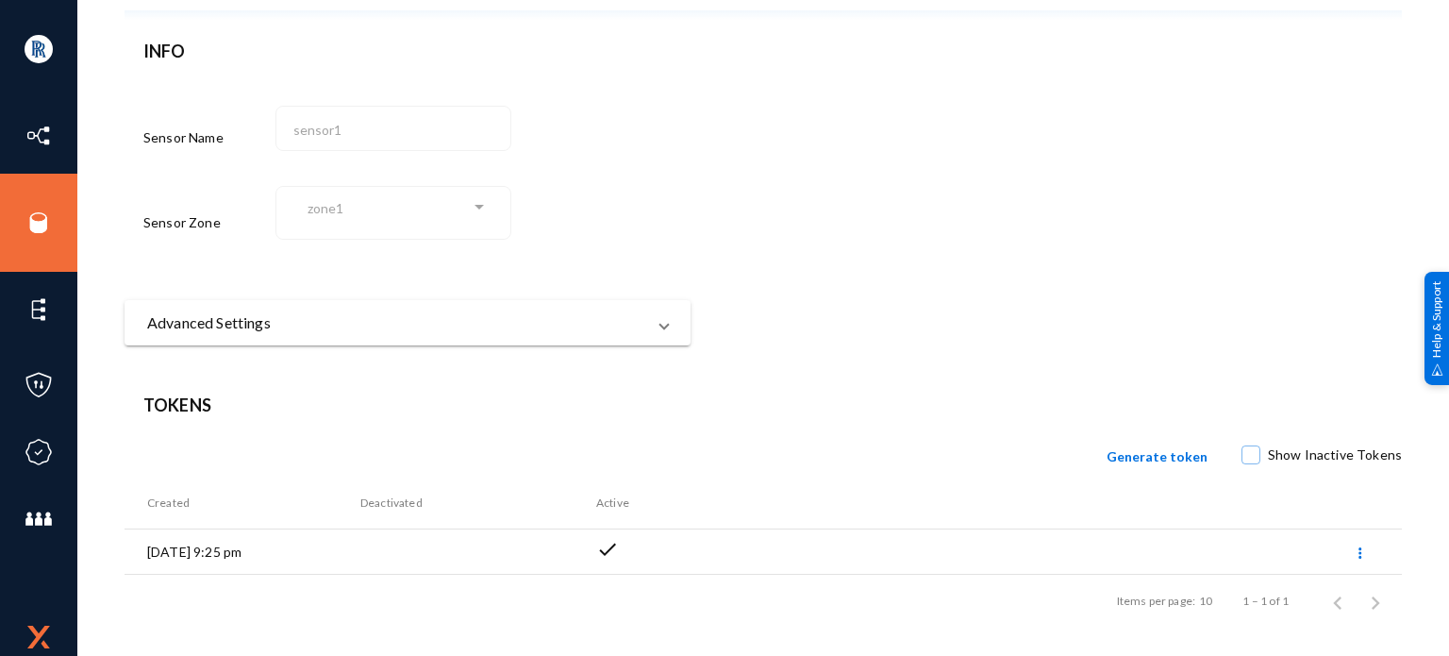
click at [522, 354] on div "Sensor Configuration Cancel Save Delete INFO Sensor Name sensor1 Sensor Zone zo…" at bounding box center [764, 271] width 1278 height 712
click at [547, 339] on mat-expansion-panel-header "Advanced Settings" at bounding box center [408, 322] width 566 height 45
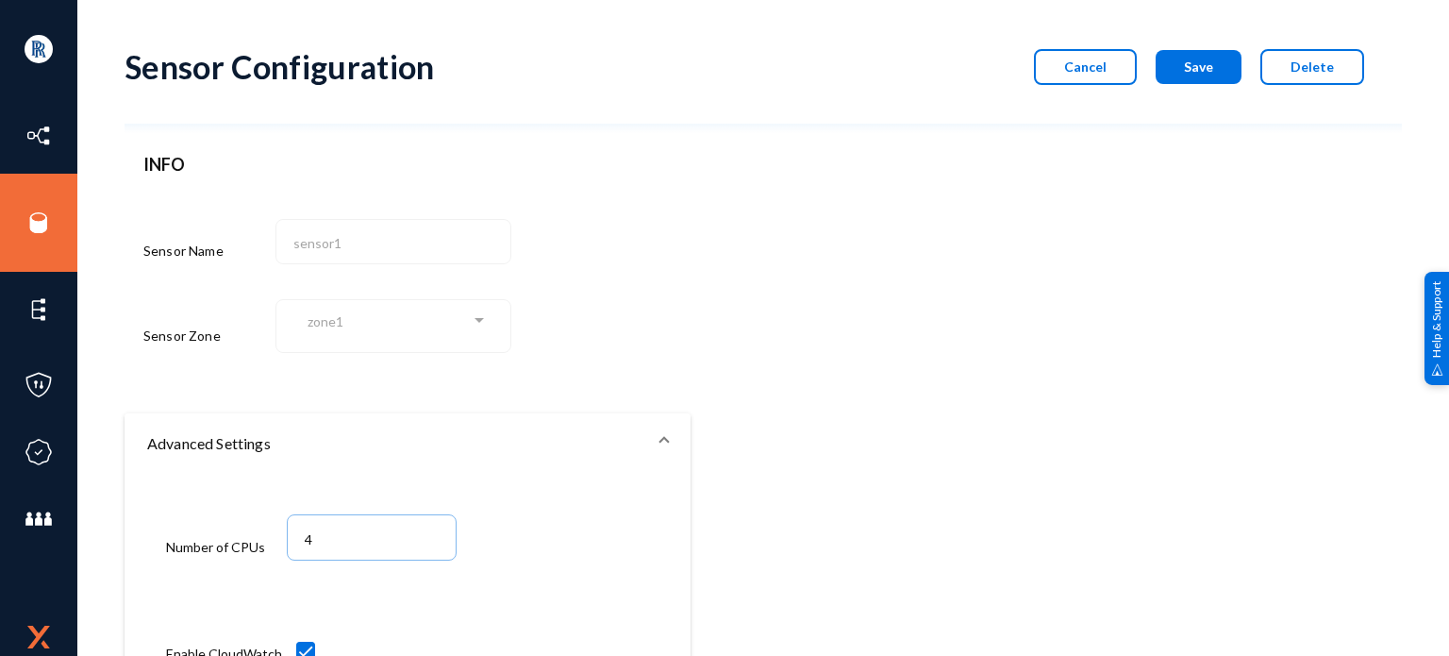
scroll to position [0, 0]
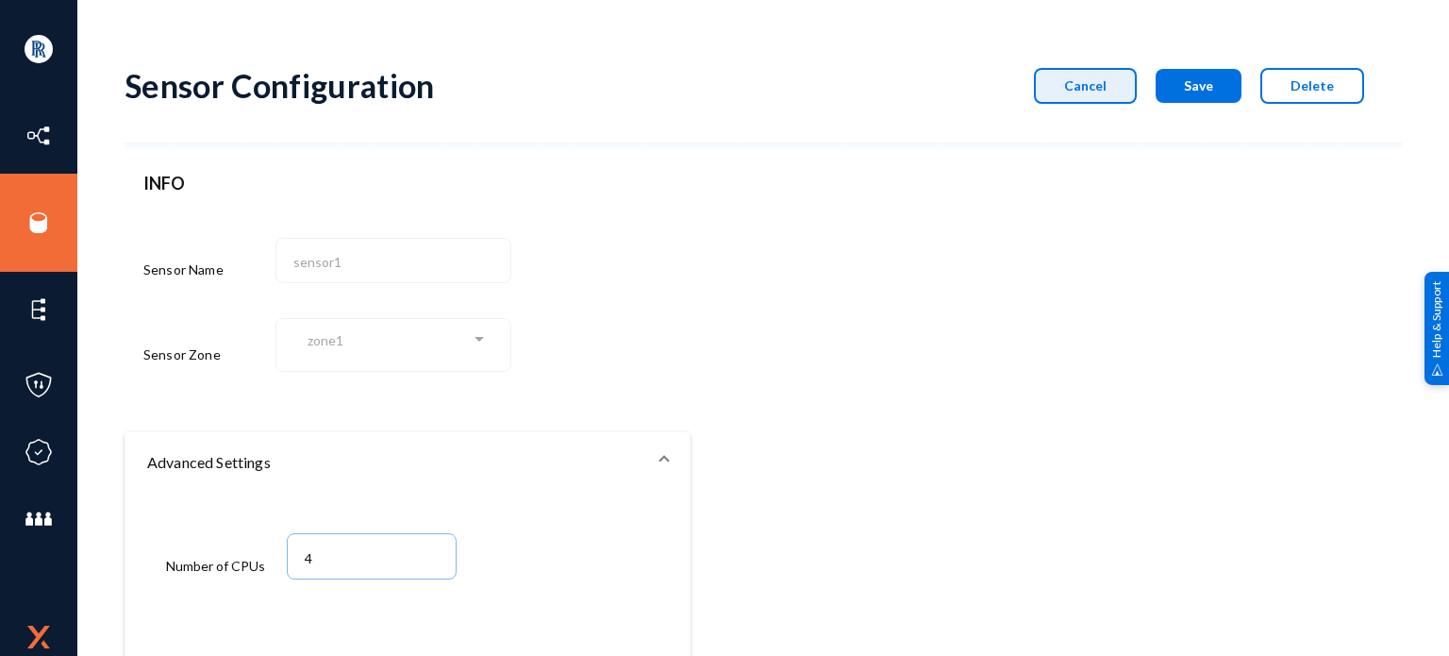
click at [1049, 74] on button "Cancel" at bounding box center [1085, 86] width 103 height 36
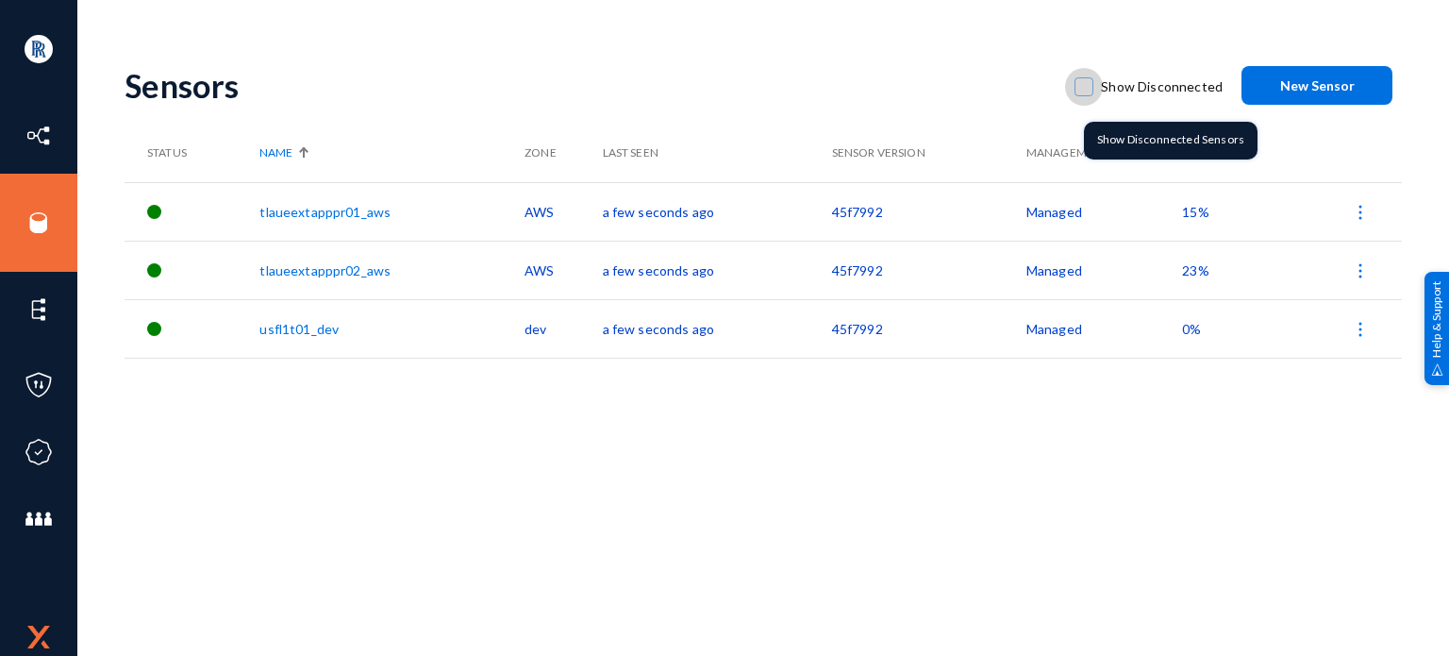
click at [1080, 92] on span at bounding box center [1084, 86] width 19 height 19
click at [1083, 95] on input "Show Disconnected" at bounding box center [1084, 96] width 2 height 2
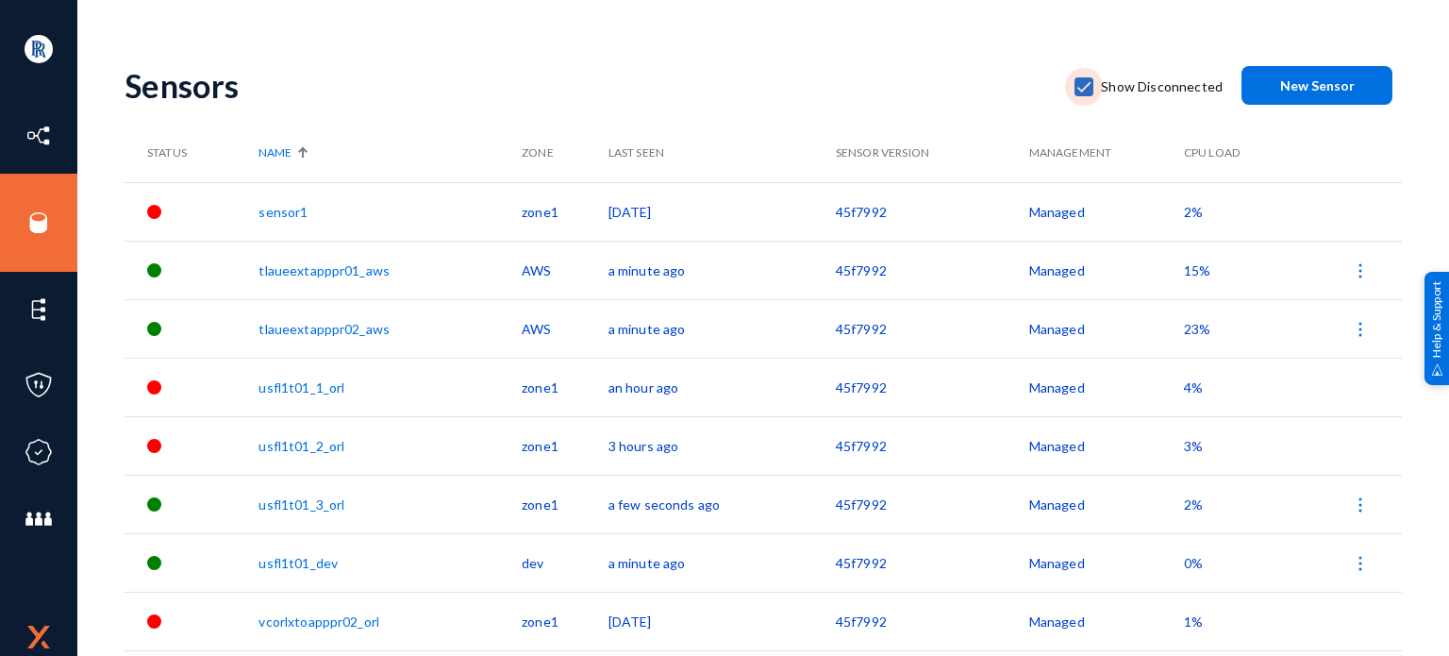
click at [1084, 97] on label "Show Disconnected" at bounding box center [1149, 87] width 148 height 28
click at [1084, 97] on input "Show Disconnected" at bounding box center [1084, 96] width 2 height 2
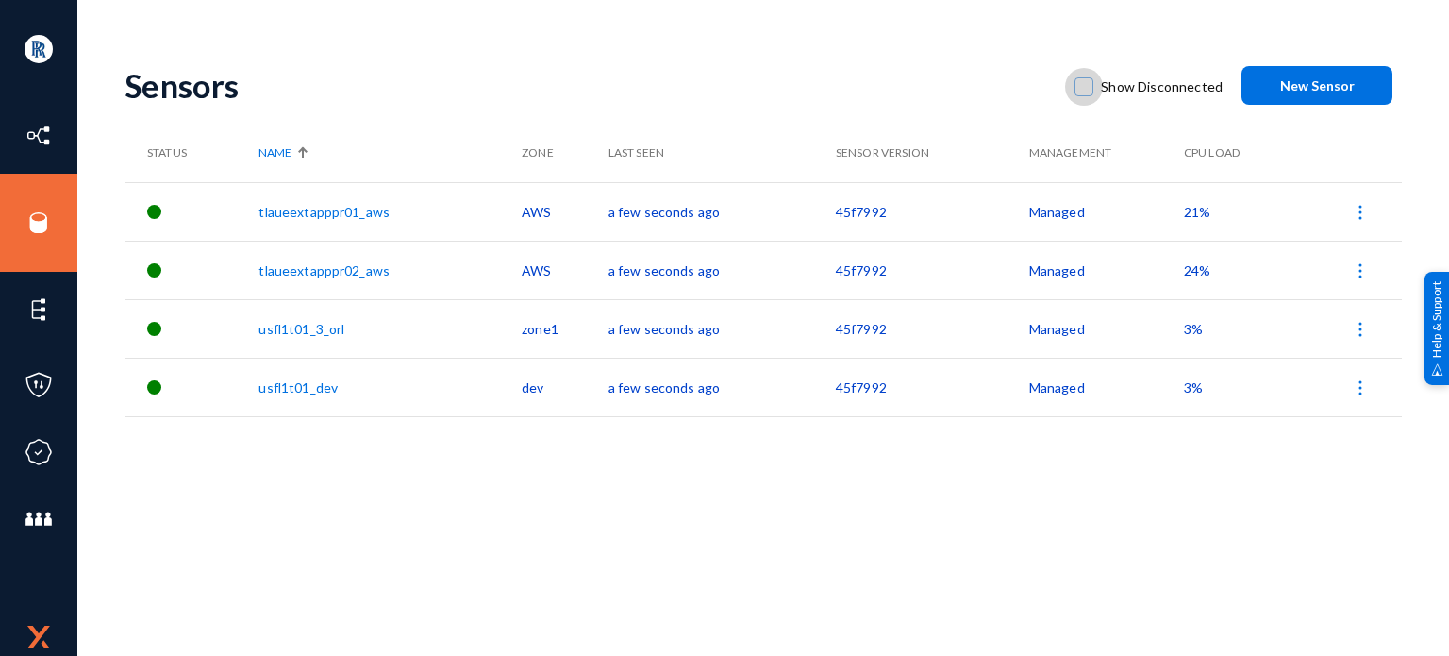
click at [1085, 90] on span at bounding box center [1084, 86] width 19 height 19
click at [1085, 95] on input "Show Disconnected" at bounding box center [1084, 96] width 2 height 2
checkbox input "true"
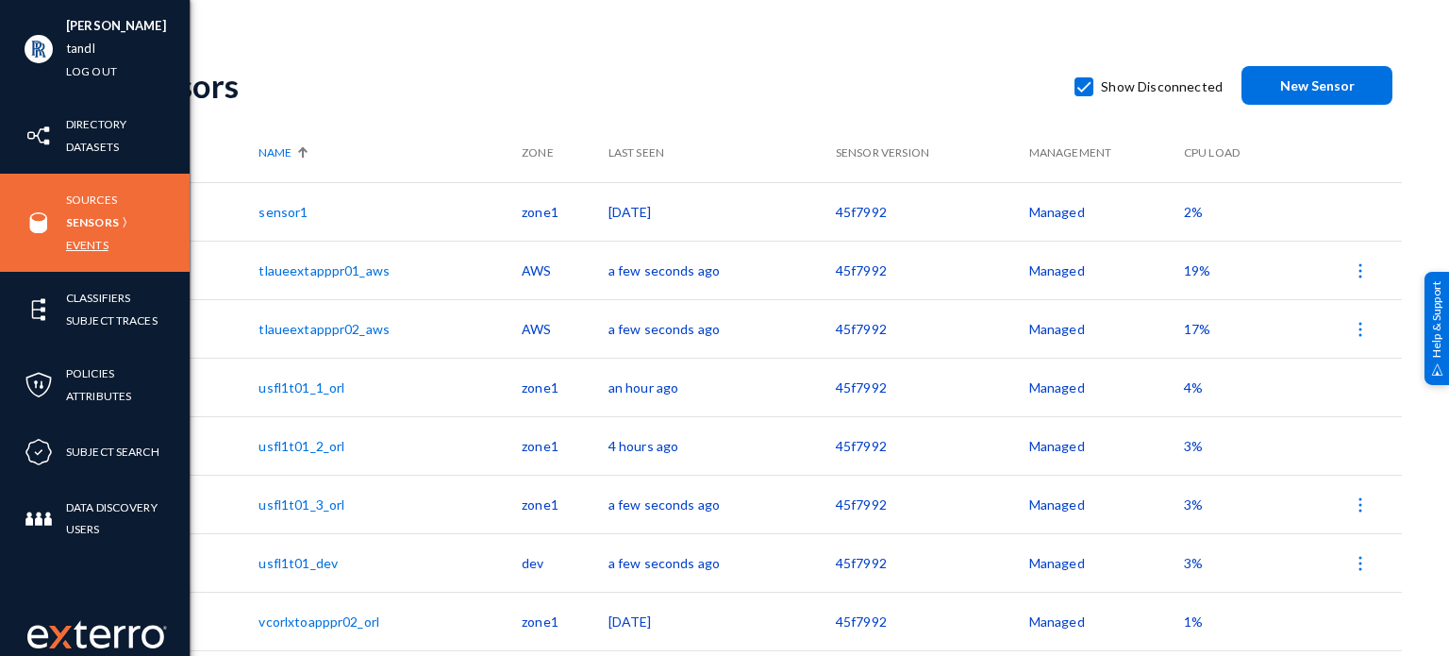
click at [96, 244] on link "Events" at bounding box center [87, 245] width 42 height 22
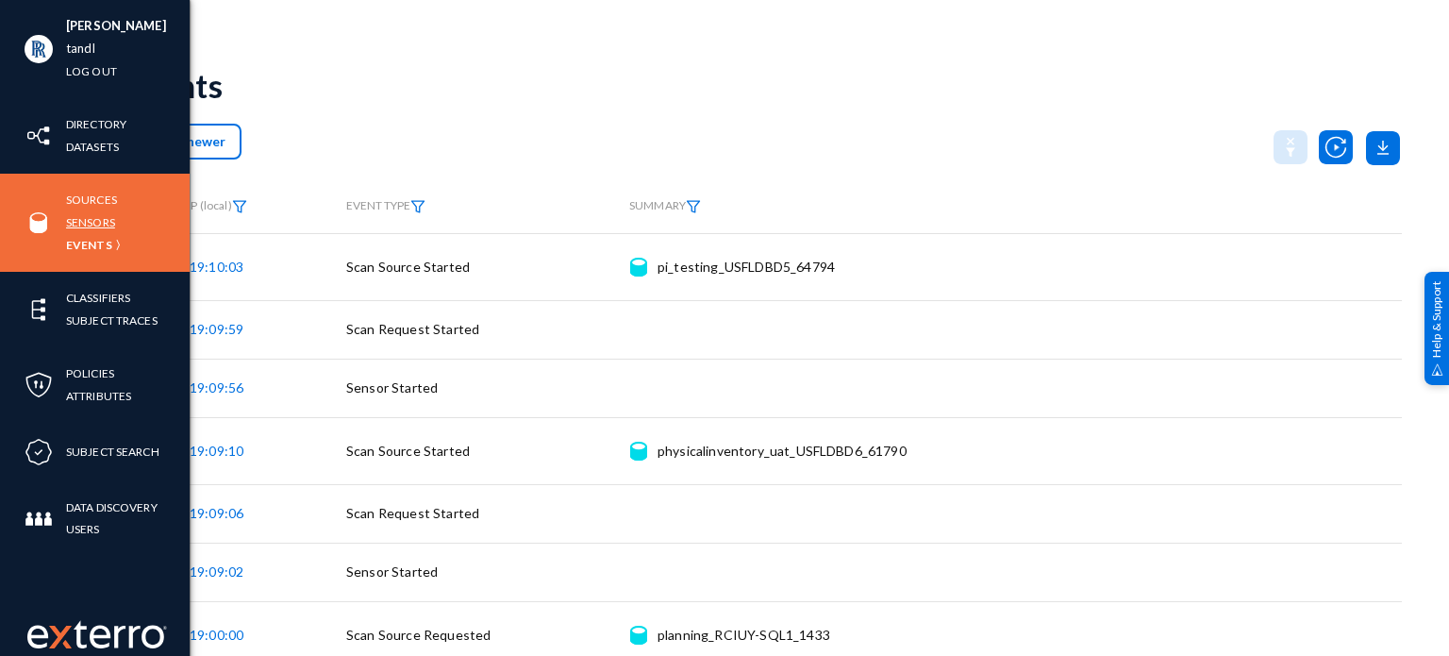
click at [94, 213] on link "Sensors" at bounding box center [90, 222] width 49 height 22
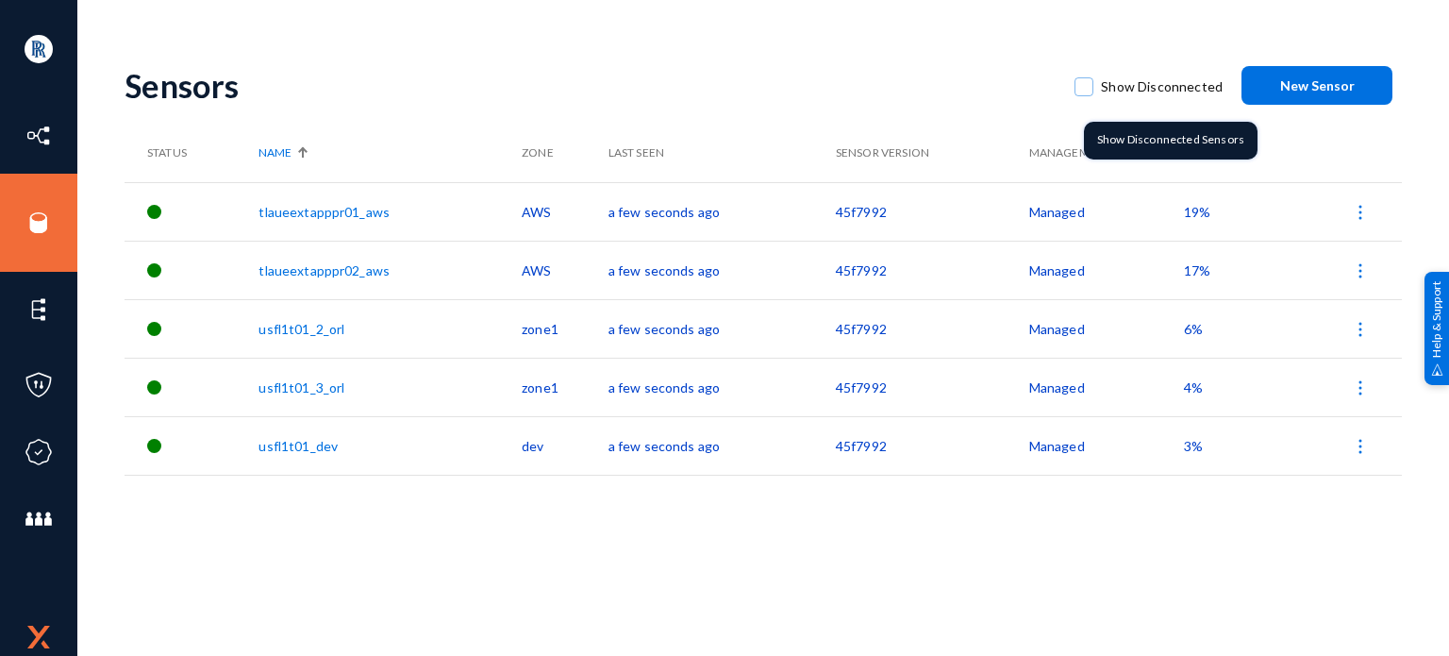
click at [1087, 87] on span at bounding box center [1084, 86] width 19 height 19
click at [1085, 95] on input "Show Disconnected" at bounding box center [1084, 96] width 2 height 2
click at [1087, 87] on span at bounding box center [1084, 86] width 19 height 19
click at [1085, 95] on input "Show Disconnected" at bounding box center [1084, 96] width 2 height 2
checkbox input "false"
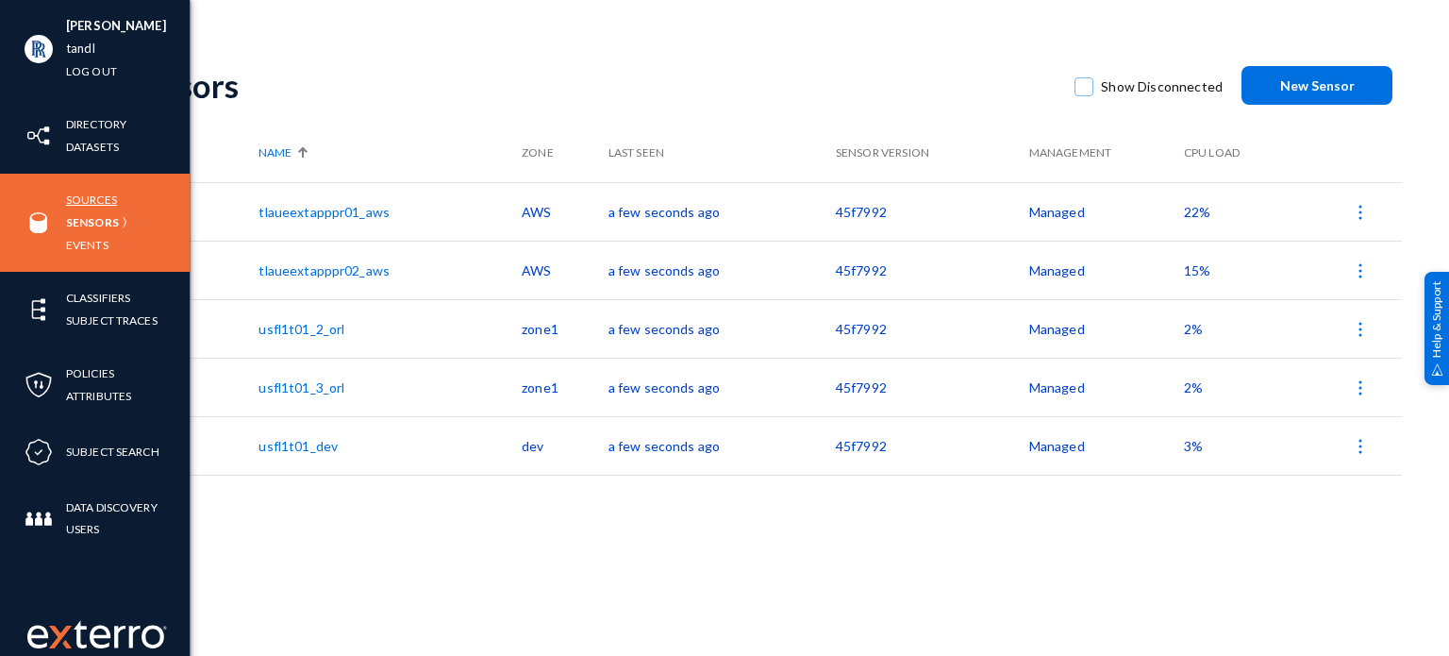
click at [102, 207] on link "Sources" at bounding box center [91, 200] width 51 height 22
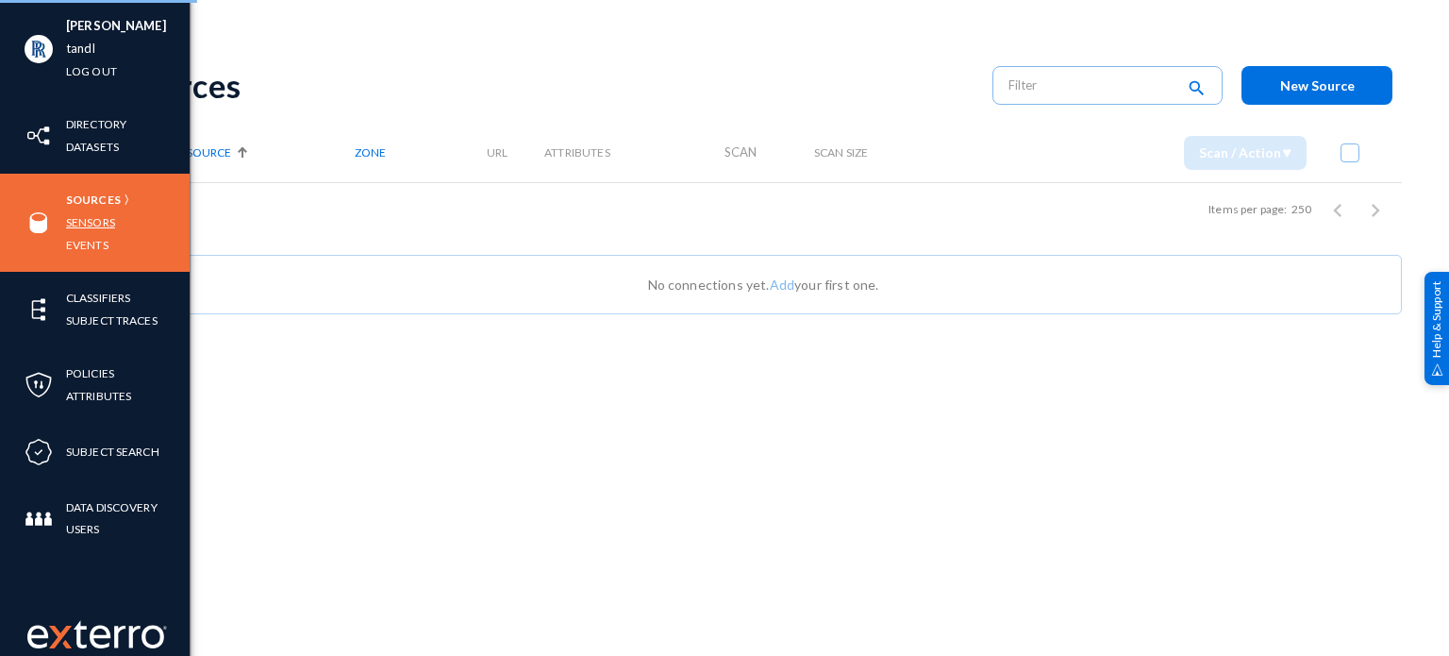
click at [84, 223] on link "Sensors" at bounding box center [90, 222] width 49 height 22
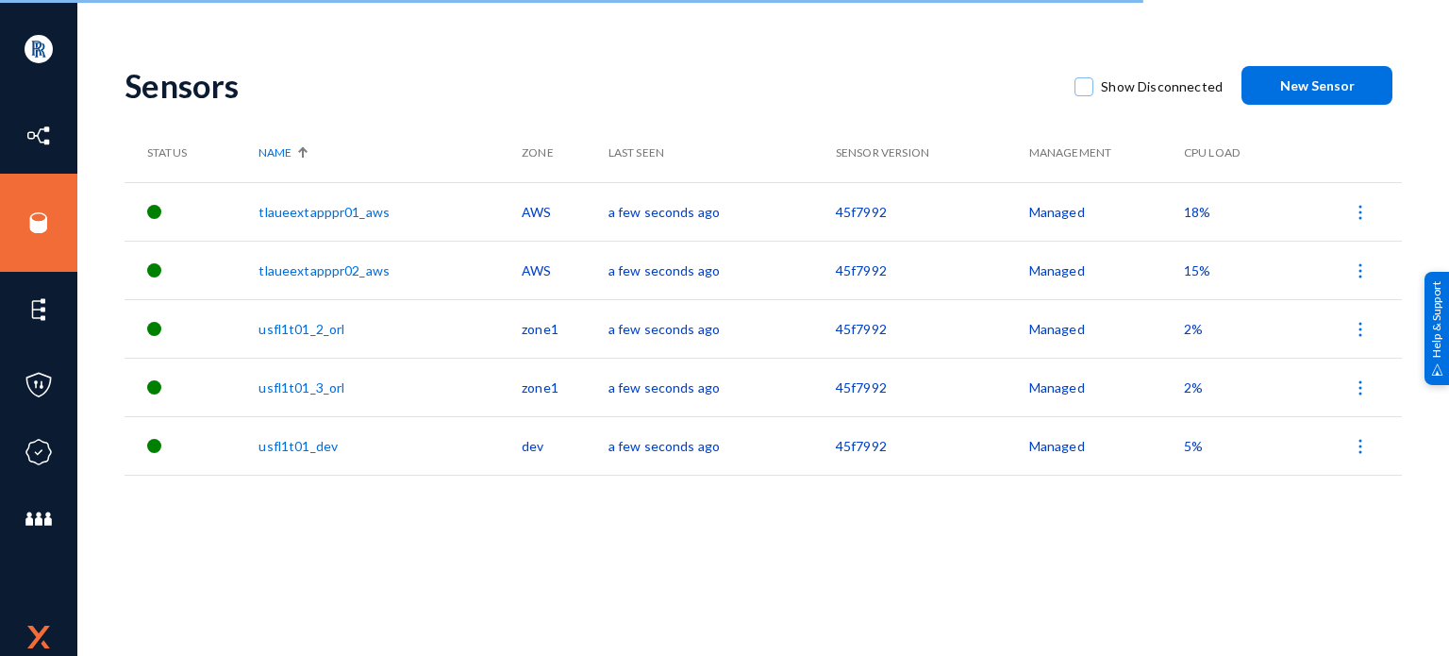
click at [1073, 89] on div "Show Disconnected" at bounding box center [1149, 85] width 186 height 45
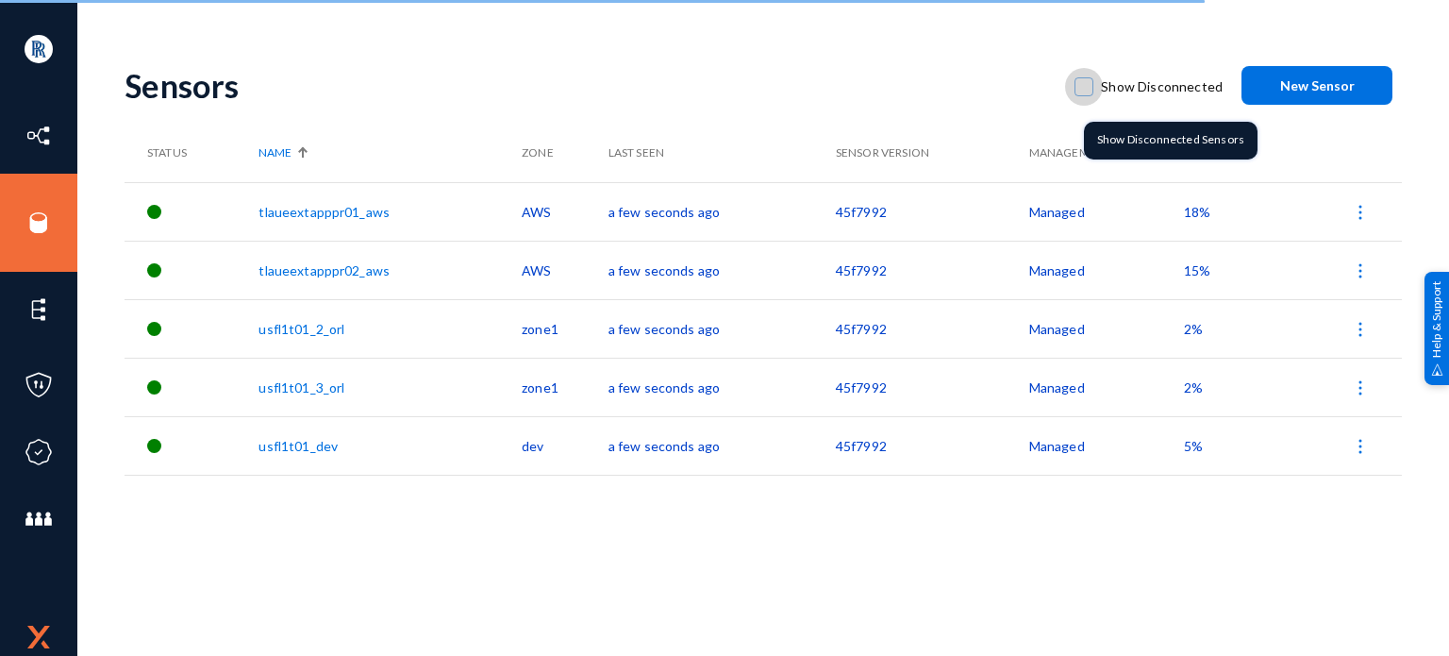
click at [1081, 89] on span at bounding box center [1084, 86] width 19 height 19
click at [1083, 95] on input "Show Disconnected" at bounding box center [1084, 96] width 2 height 2
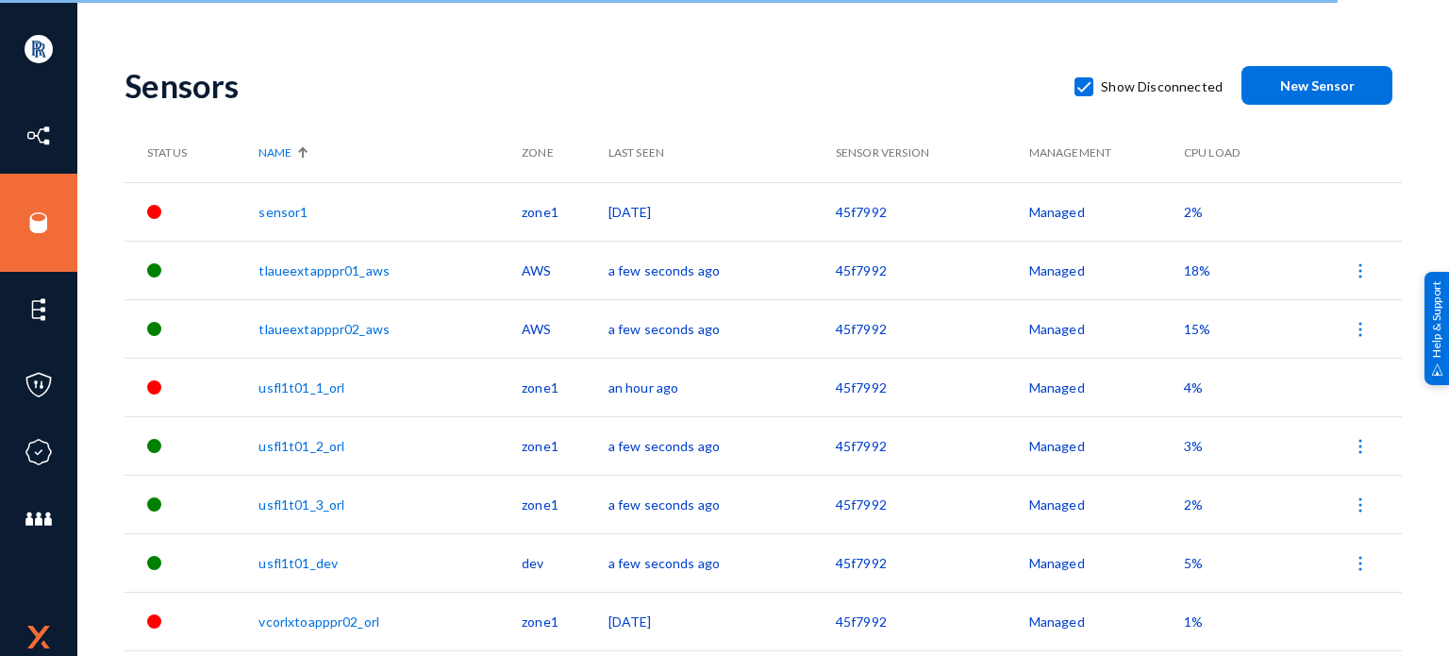
click at [1081, 89] on span at bounding box center [1084, 86] width 19 height 19
click at [1083, 95] on input "Show Disconnected" at bounding box center [1084, 96] width 2 height 2
checkbox input "false"
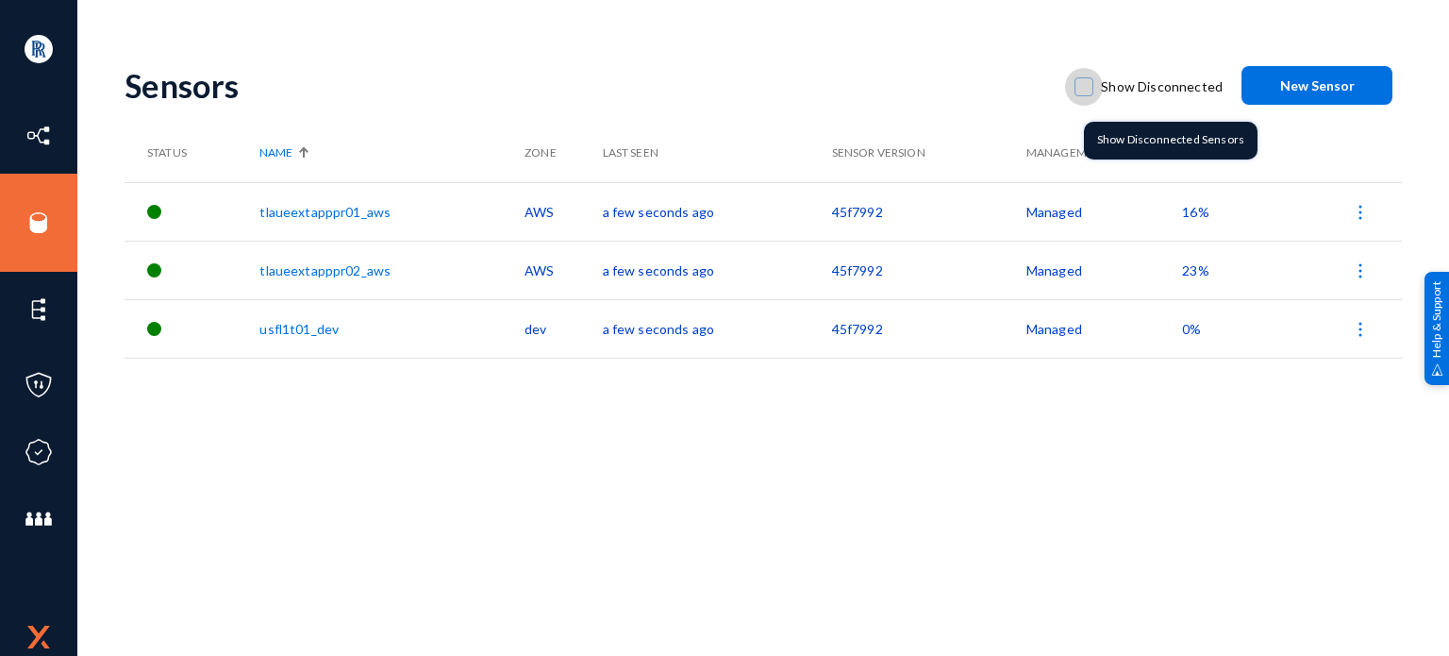
click at [1080, 94] on span at bounding box center [1084, 86] width 19 height 19
click at [1083, 95] on input "Show Disconnected" at bounding box center [1084, 96] width 2 height 2
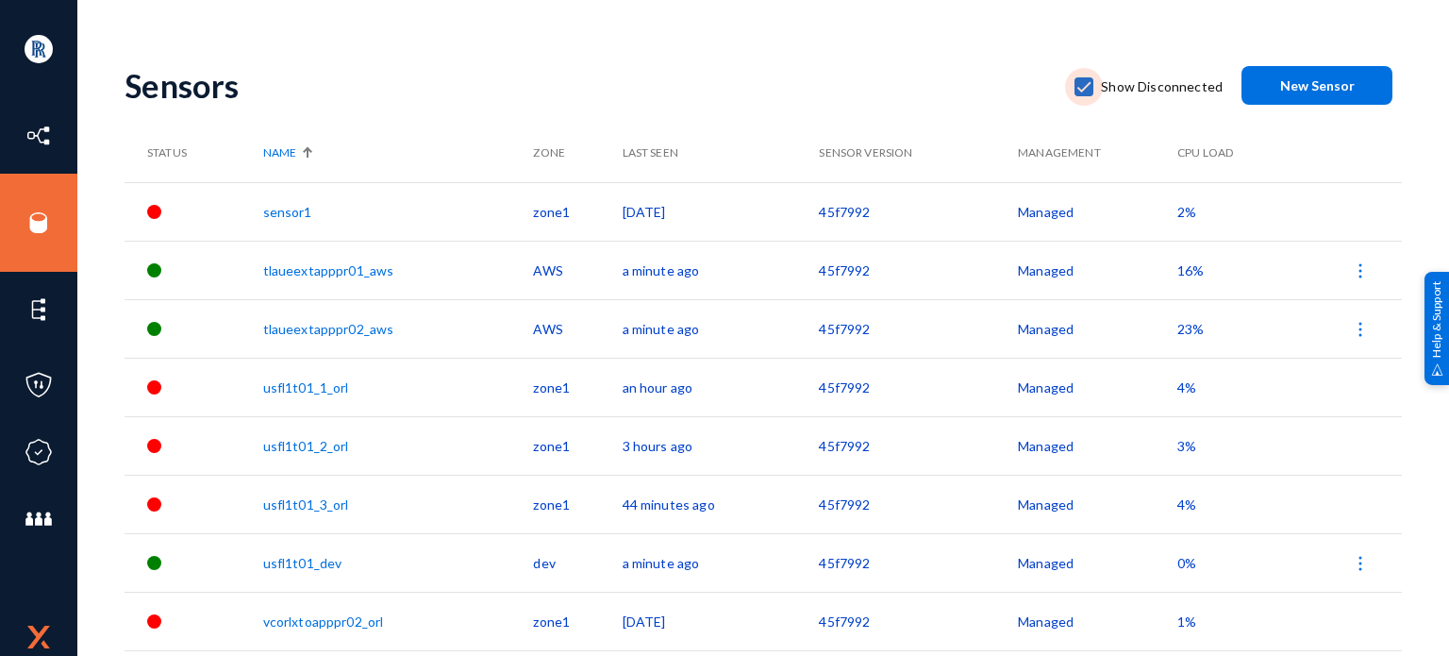
click at [1083, 81] on span at bounding box center [1084, 86] width 19 height 19
click at [1083, 95] on input "Show Disconnected" at bounding box center [1084, 96] width 2 height 2
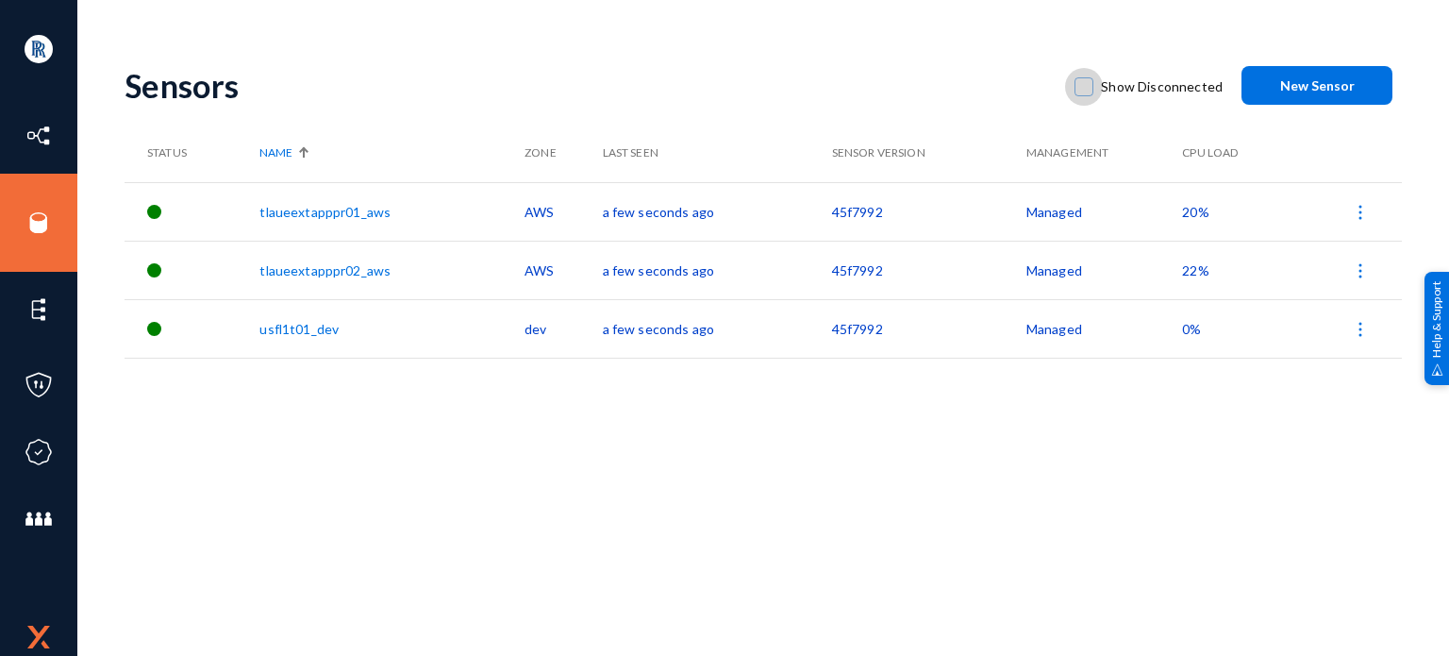
click at [1083, 81] on span at bounding box center [1084, 86] width 19 height 19
click at [1083, 95] on input "Show Disconnected" at bounding box center [1084, 96] width 2 height 2
checkbox input "true"
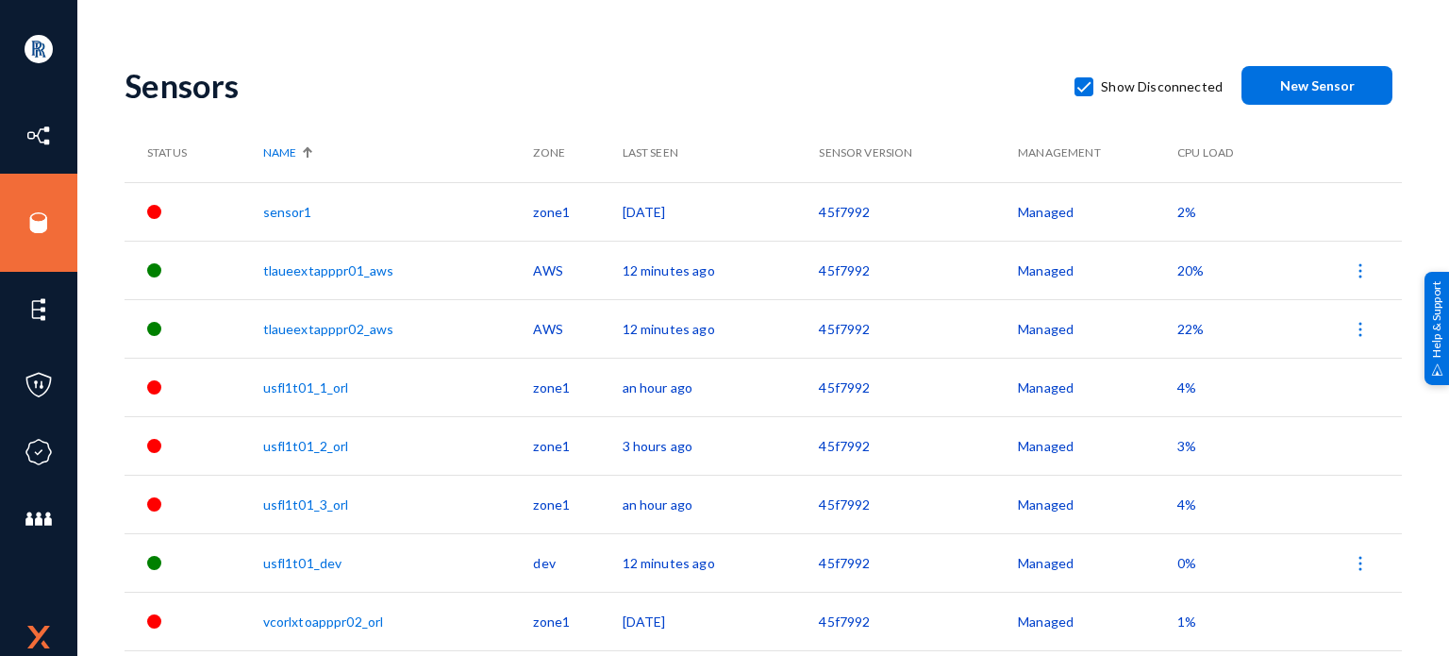
click at [276, 207] on link "sensor1" at bounding box center [287, 212] width 49 height 16
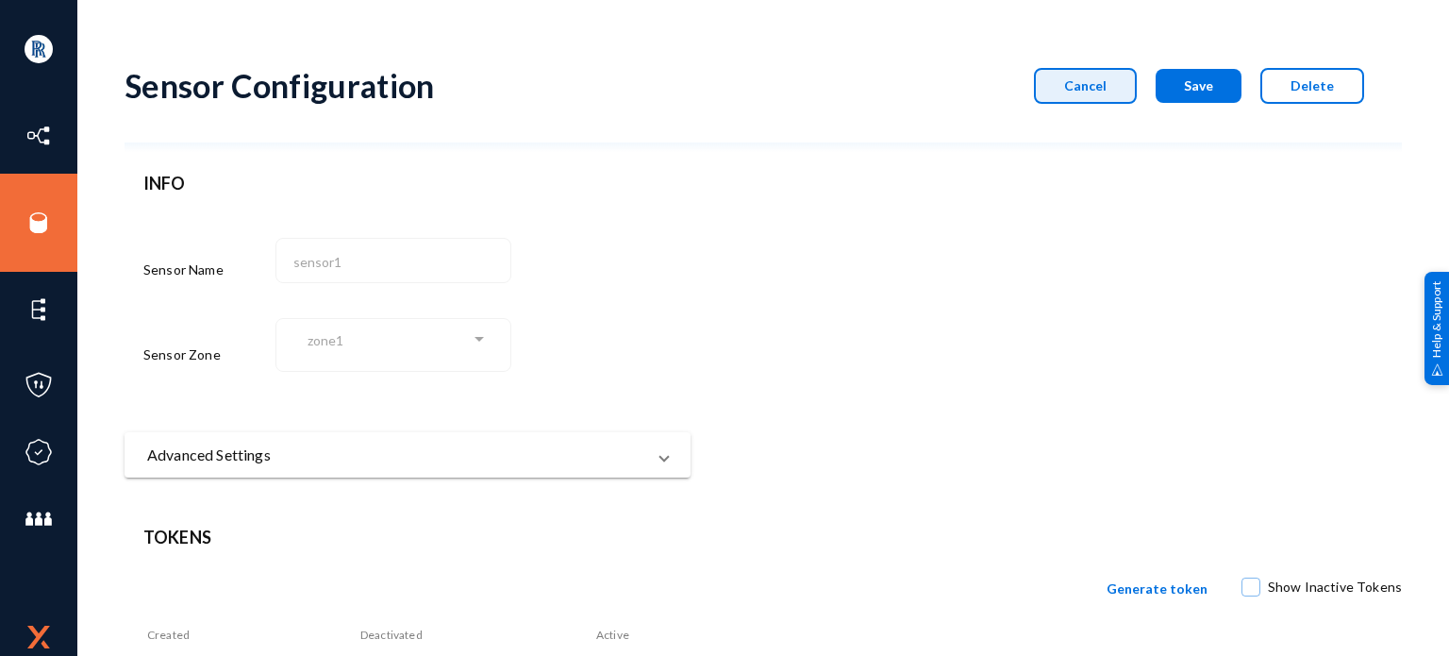
click at [1096, 95] on button "Cancel" at bounding box center [1085, 86] width 103 height 36
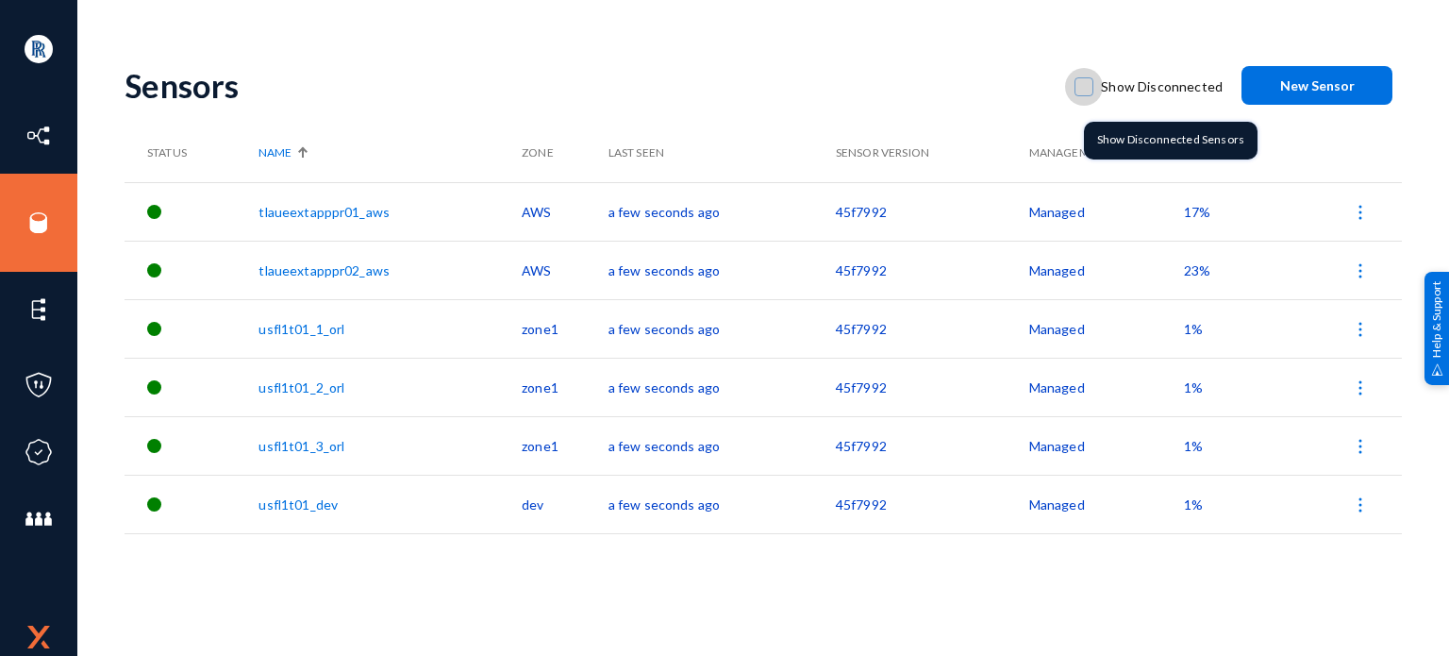
click at [1094, 94] on span at bounding box center [1084, 86] width 19 height 19
click at [1085, 95] on input "Show Disconnected" at bounding box center [1084, 96] width 2 height 2
checkbox input "true"
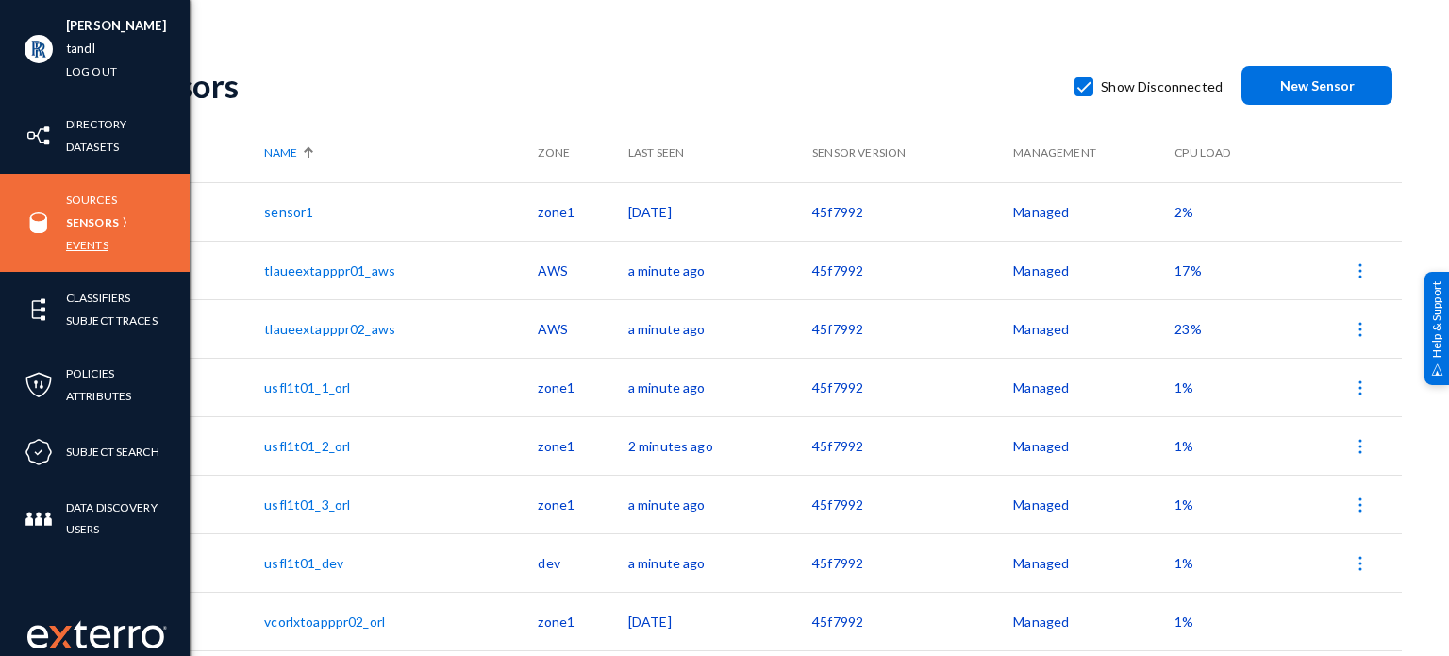
click at [81, 237] on link "Events" at bounding box center [87, 245] width 42 height 22
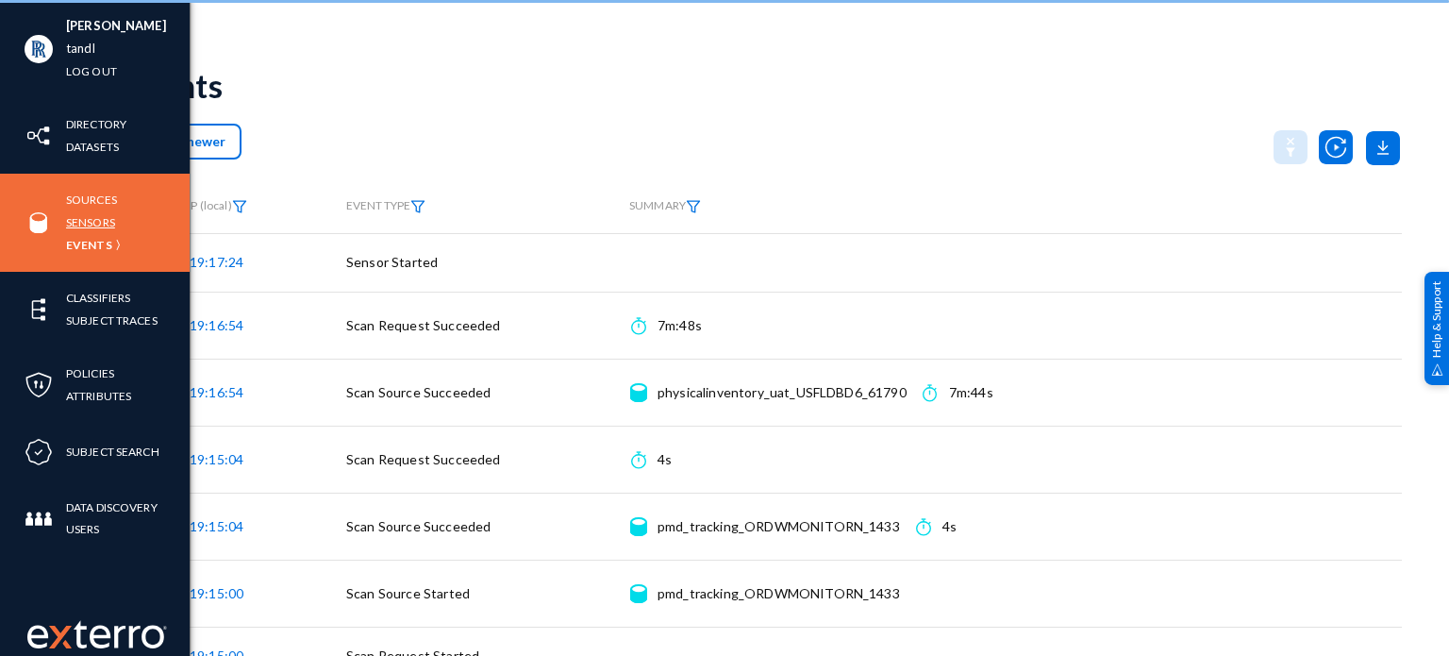
click at [68, 222] on link "Sensors" at bounding box center [90, 222] width 49 height 22
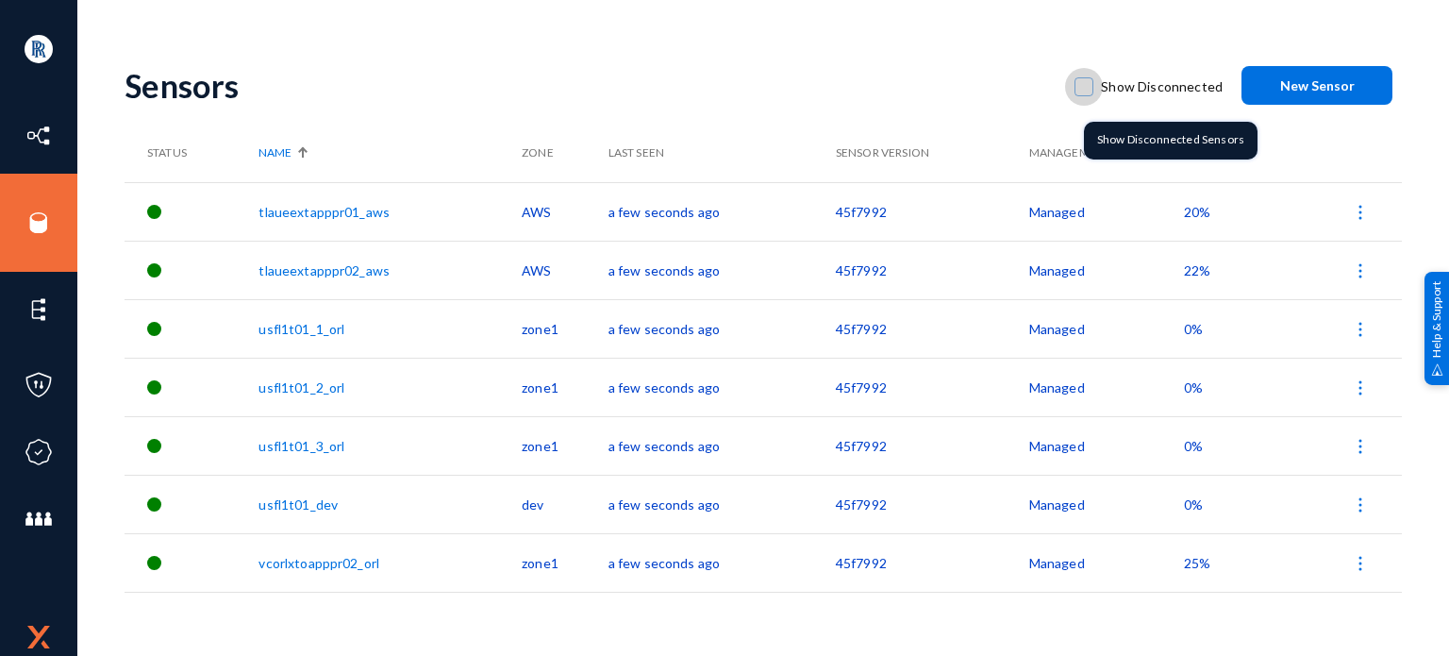
click at [1081, 86] on span at bounding box center [1084, 86] width 19 height 19
click at [1083, 95] on input "Show Disconnected" at bounding box center [1084, 96] width 2 height 2
checkbox input "true"
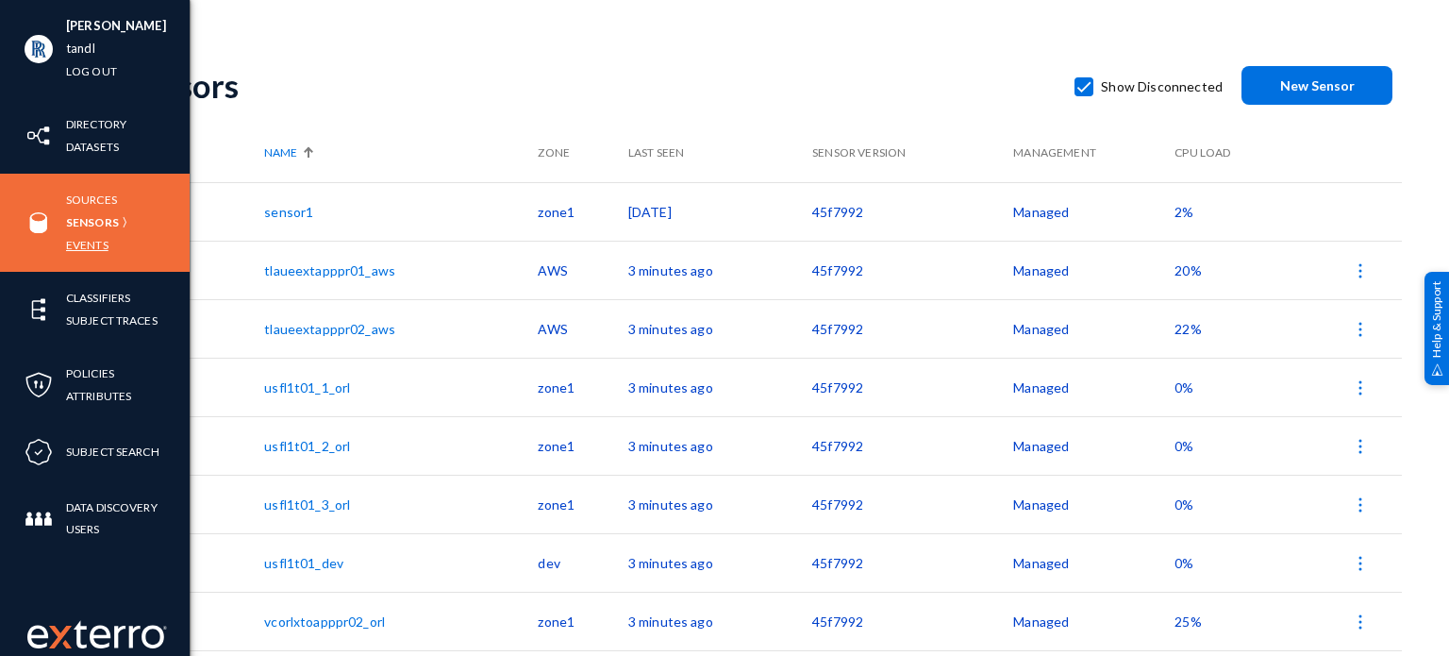
click at [94, 254] on link "Events" at bounding box center [87, 245] width 42 height 22
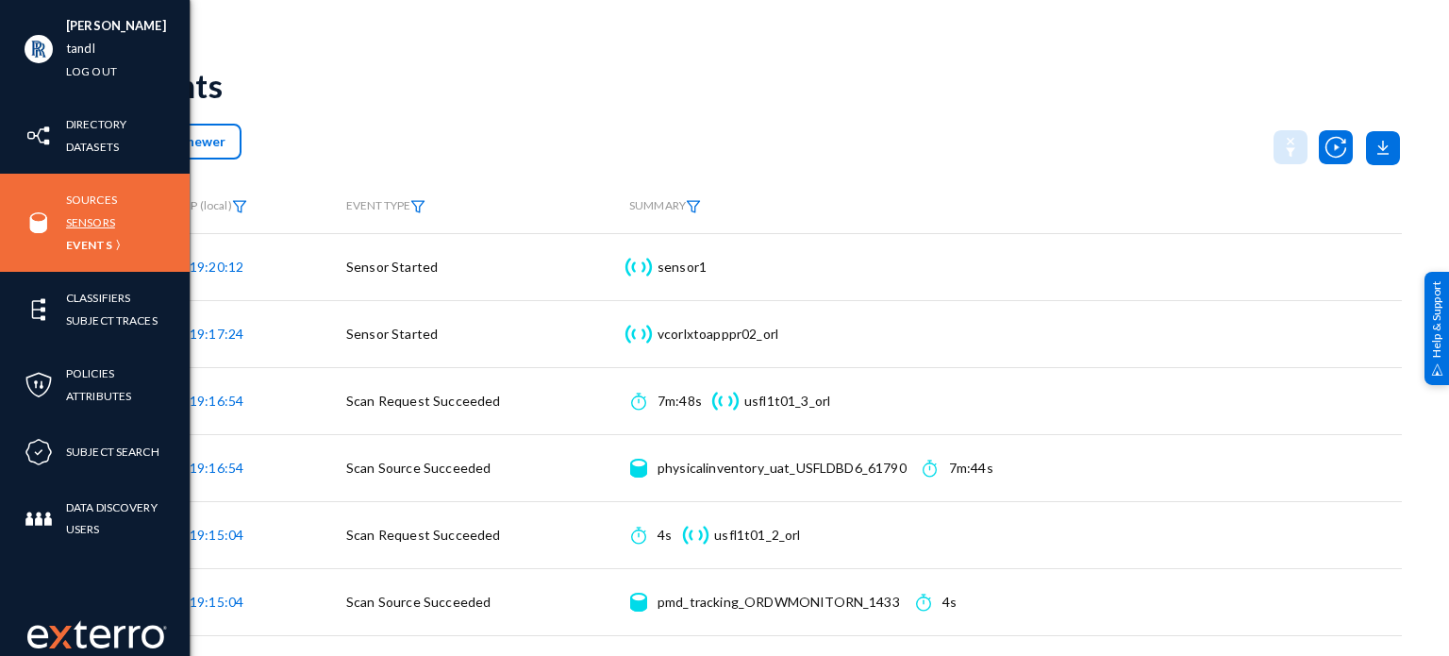
click at [74, 222] on link "Sensors" at bounding box center [90, 222] width 49 height 22
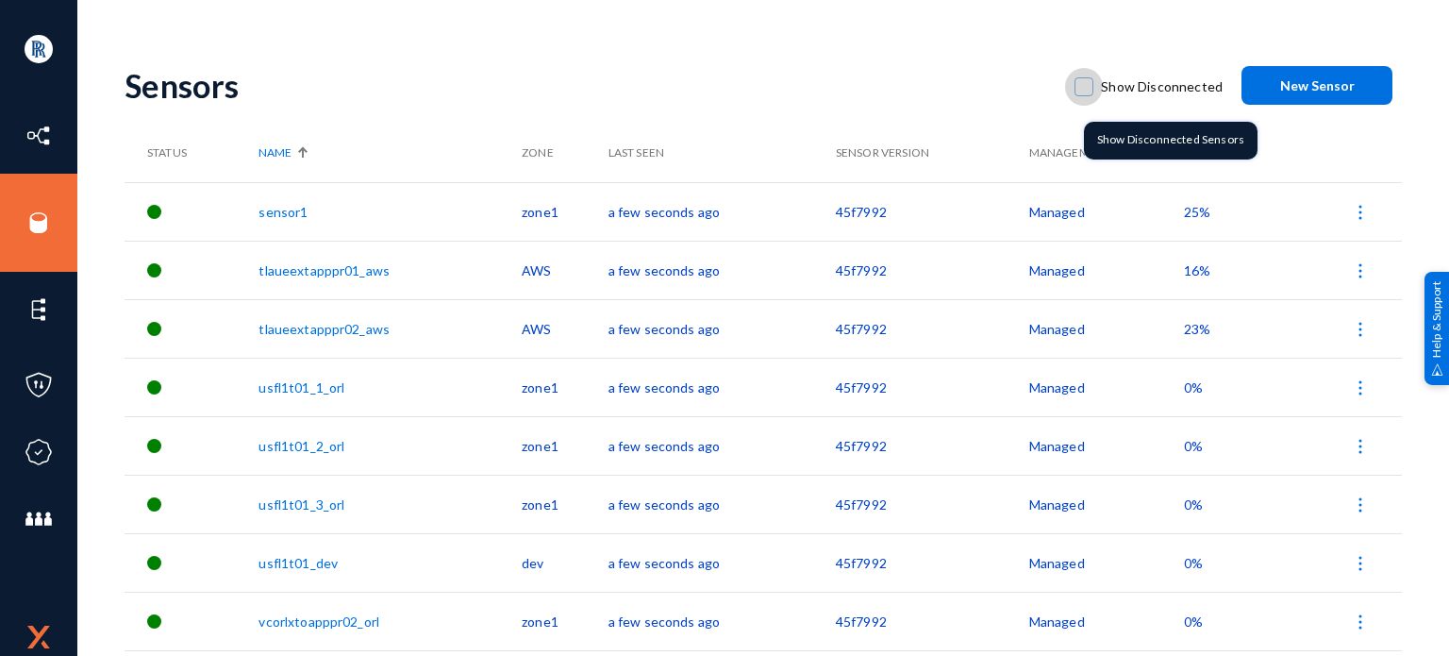
click at [1081, 96] on label "Show Disconnected" at bounding box center [1149, 87] width 148 height 28
click at [1083, 96] on input "Show Disconnected" at bounding box center [1084, 96] width 2 height 2
click at [1094, 87] on span at bounding box center [1084, 86] width 19 height 19
click at [1085, 95] on input "Show Disconnected" at bounding box center [1084, 96] width 2 height 2
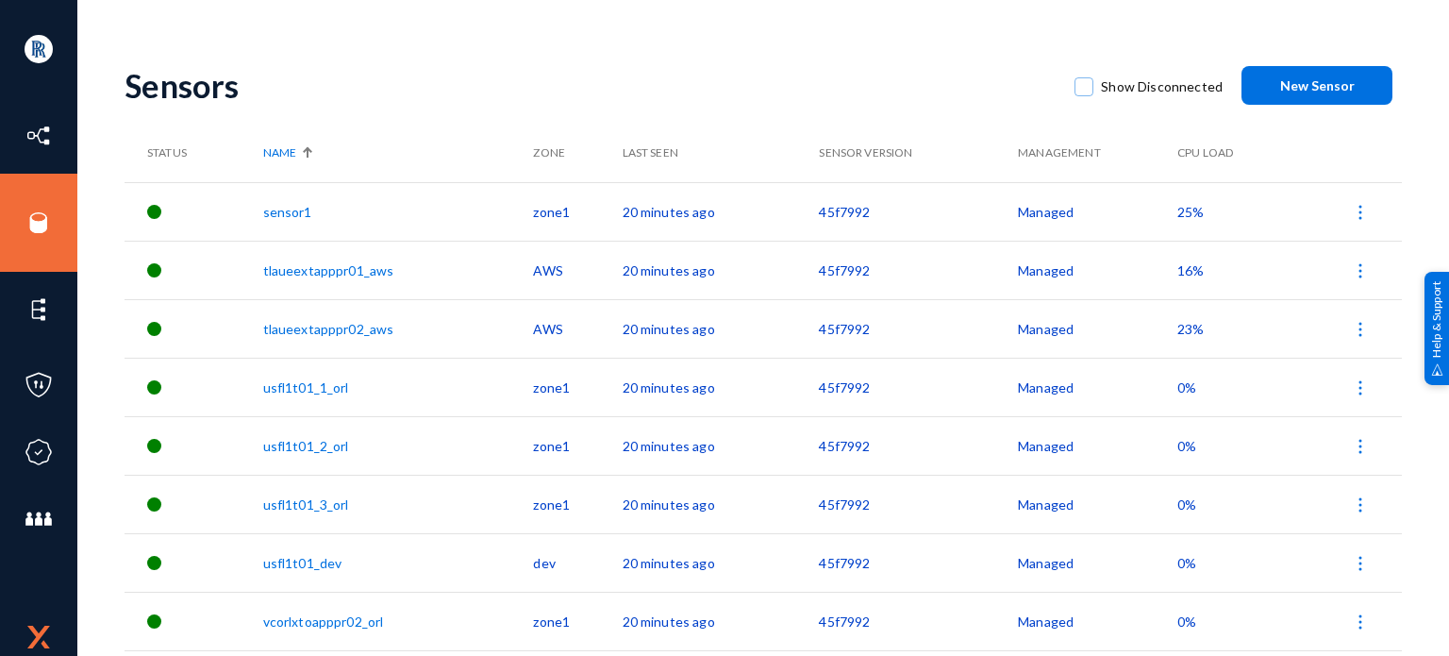
click at [605, 25] on div "Raguraman Mani tandl Log out Directory Datasets Sources Sensors Events Classifi…" at bounding box center [724, 328] width 1449 height 656
click at [1076, 84] on div "Show Disconnected" at bounding box center [1149, 85] width 186 height 45
click at [1086, 84] on span at bounding box center [1084, 86] width 19 height 19
click at [1085, 95] on input "Show Disconnected" at bounding box center [1084, 96] width 2 height 2
checkbox input "true"
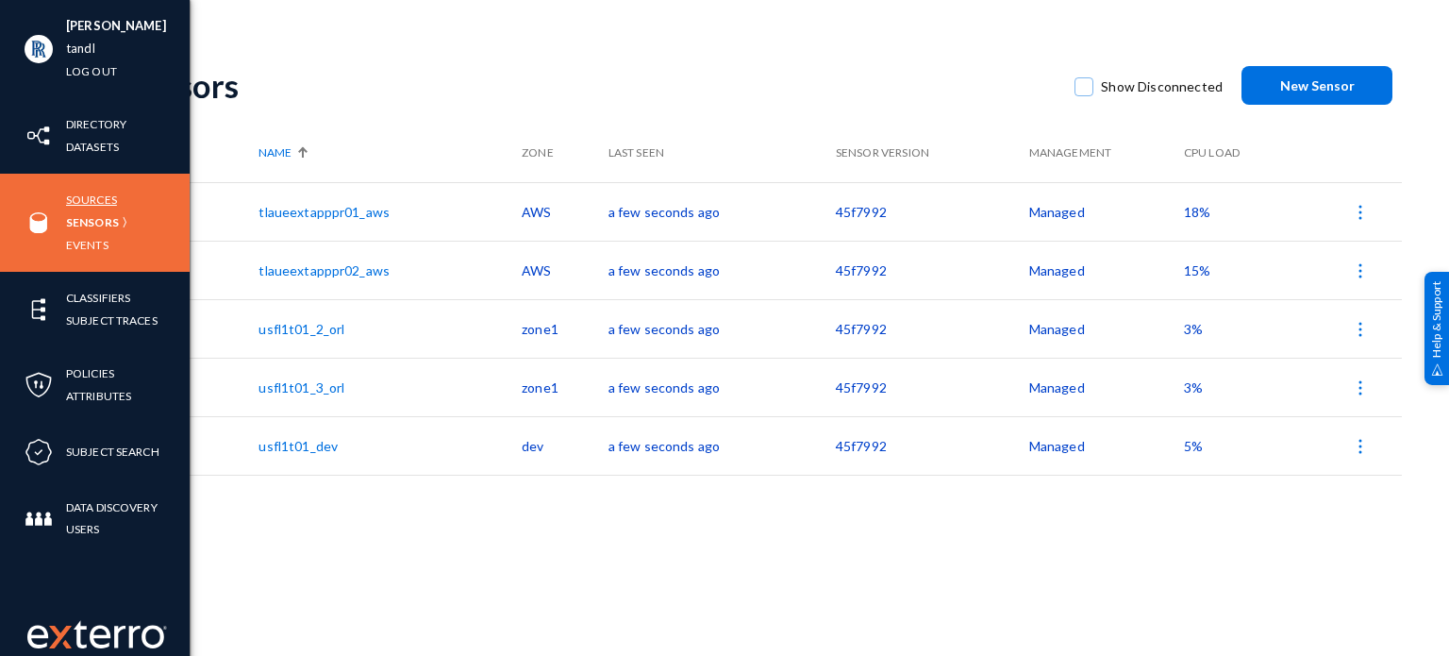
click at [68, 200] on link "Sources" at bounding box center [91, 200] width 51 height 22
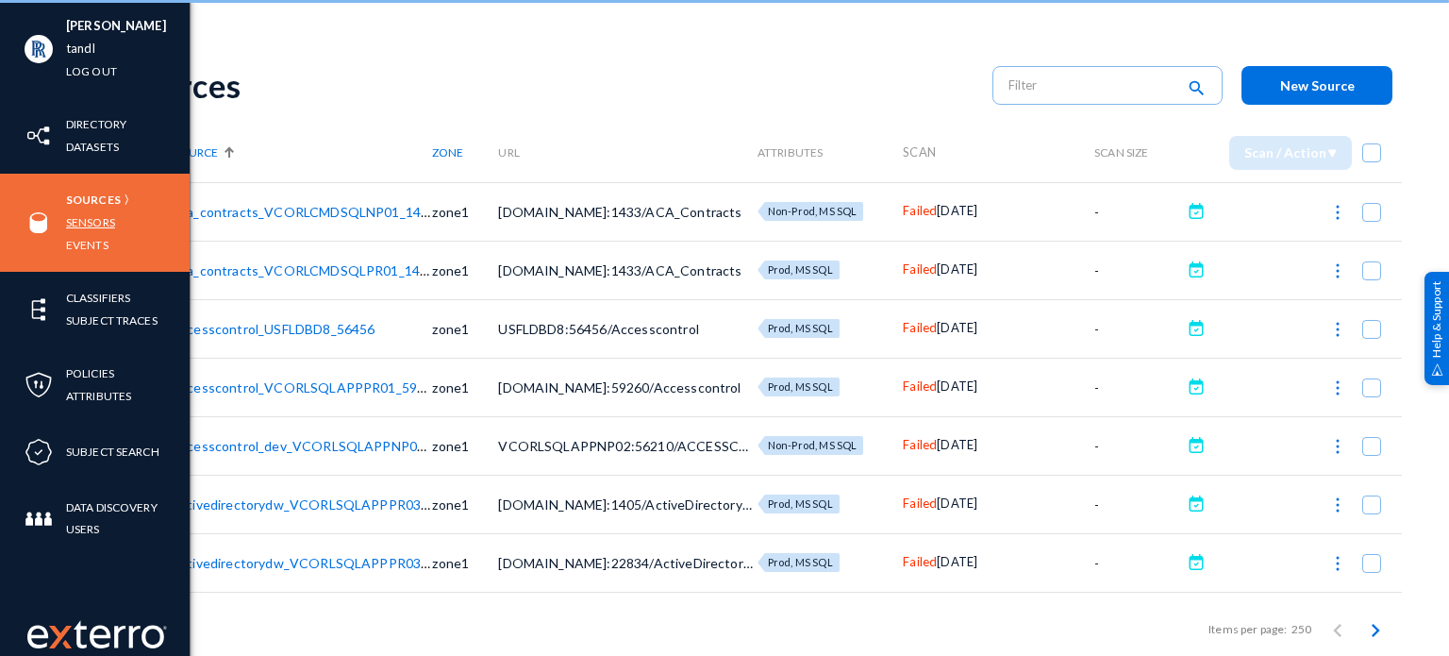
click at [72, 221] on link "Sensors" at bounding box center [90, 222] width 49 height 22
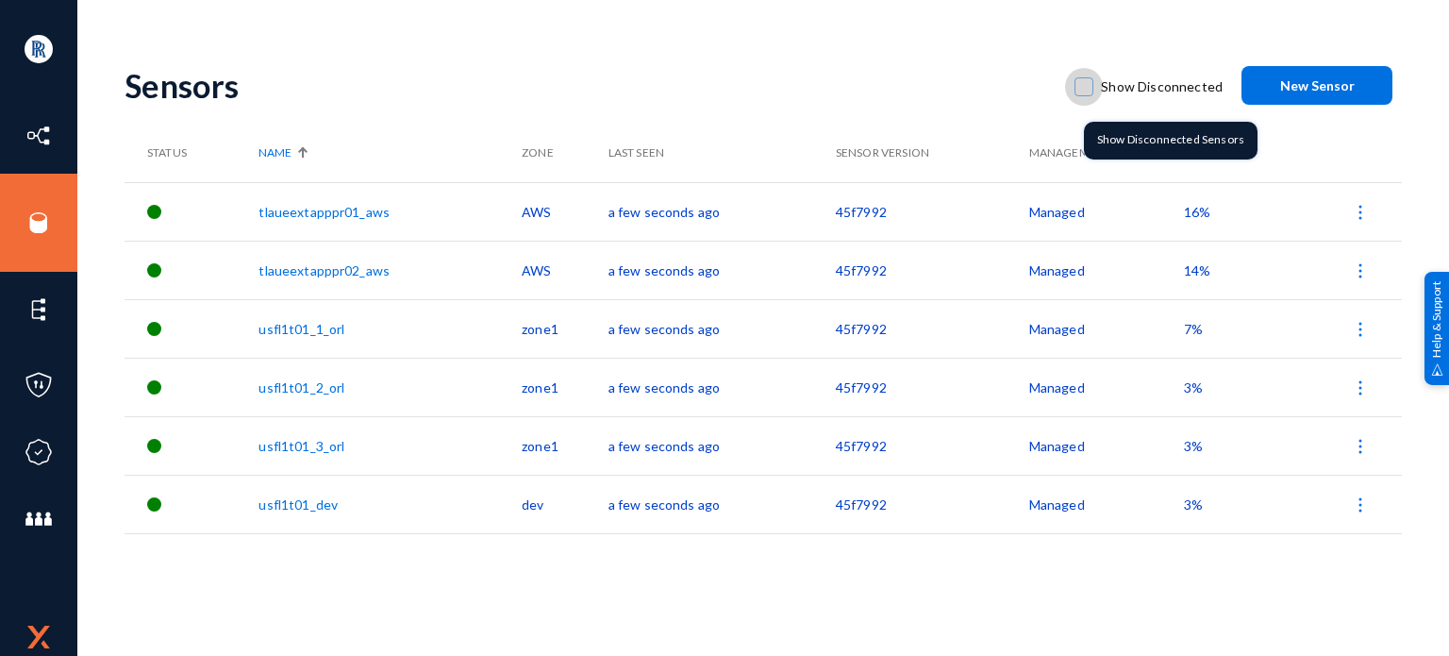
click at [1082, 78] on span at bounding box center [1084, 86] width 19 height 19
click at [1083, 95] on input "Show Disconnected" at bounding box center [1084, 96] width 2 height 2
checkbox input "true"
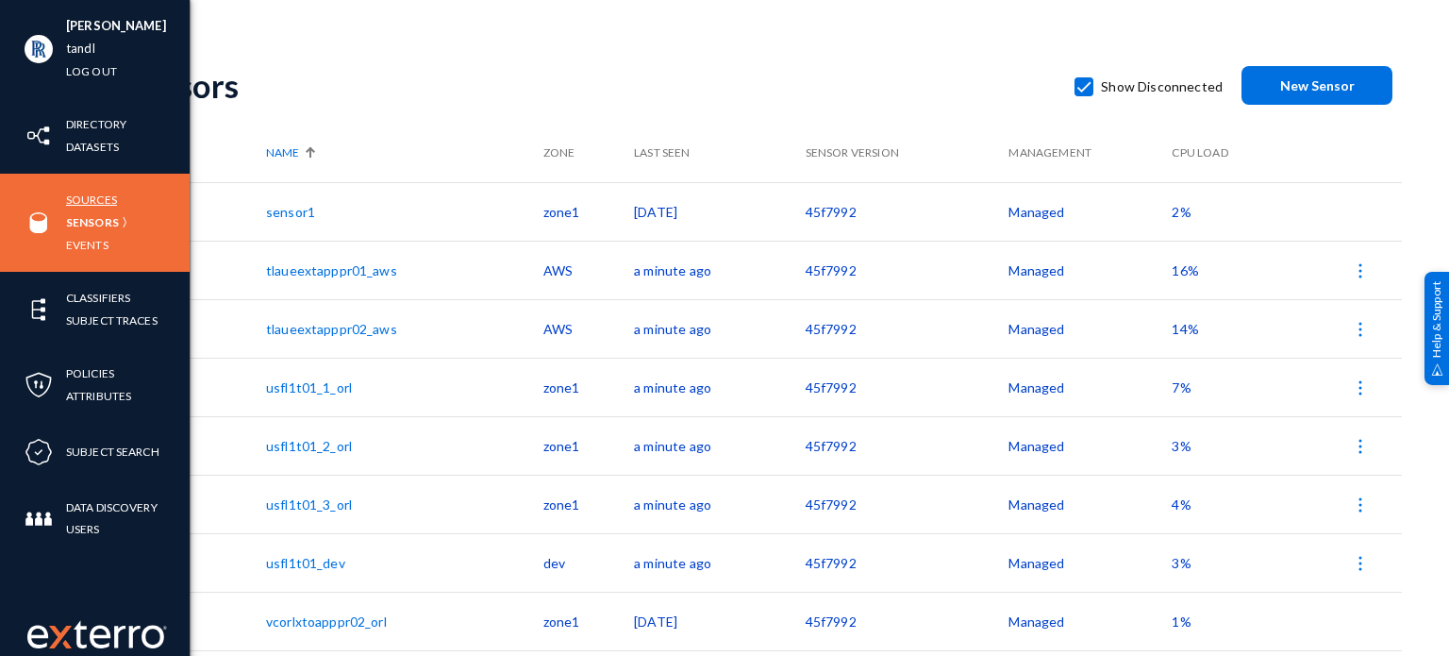
click at [86, 201] on link "Sources" at bounding box center [91, 200] width 51 height 22
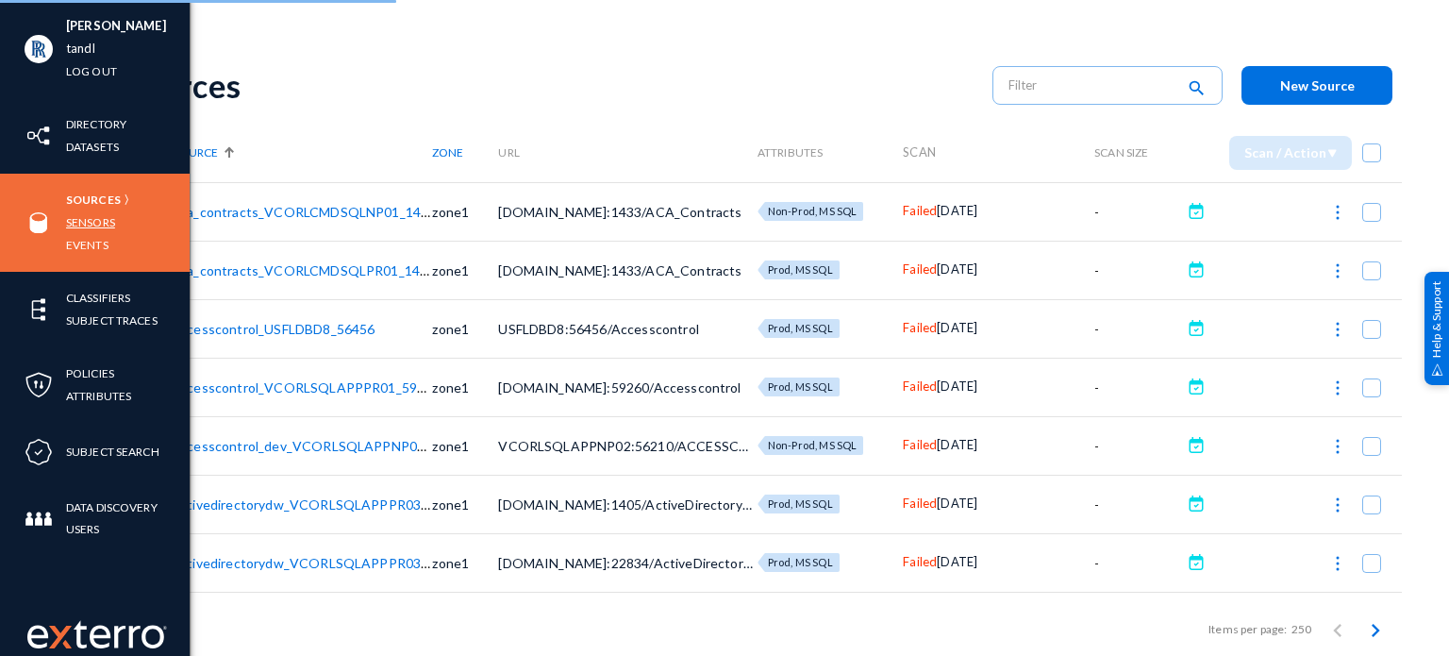
click at [84, 218] on link "Sensors" at bounding box center [90, 222] width 49 height 22
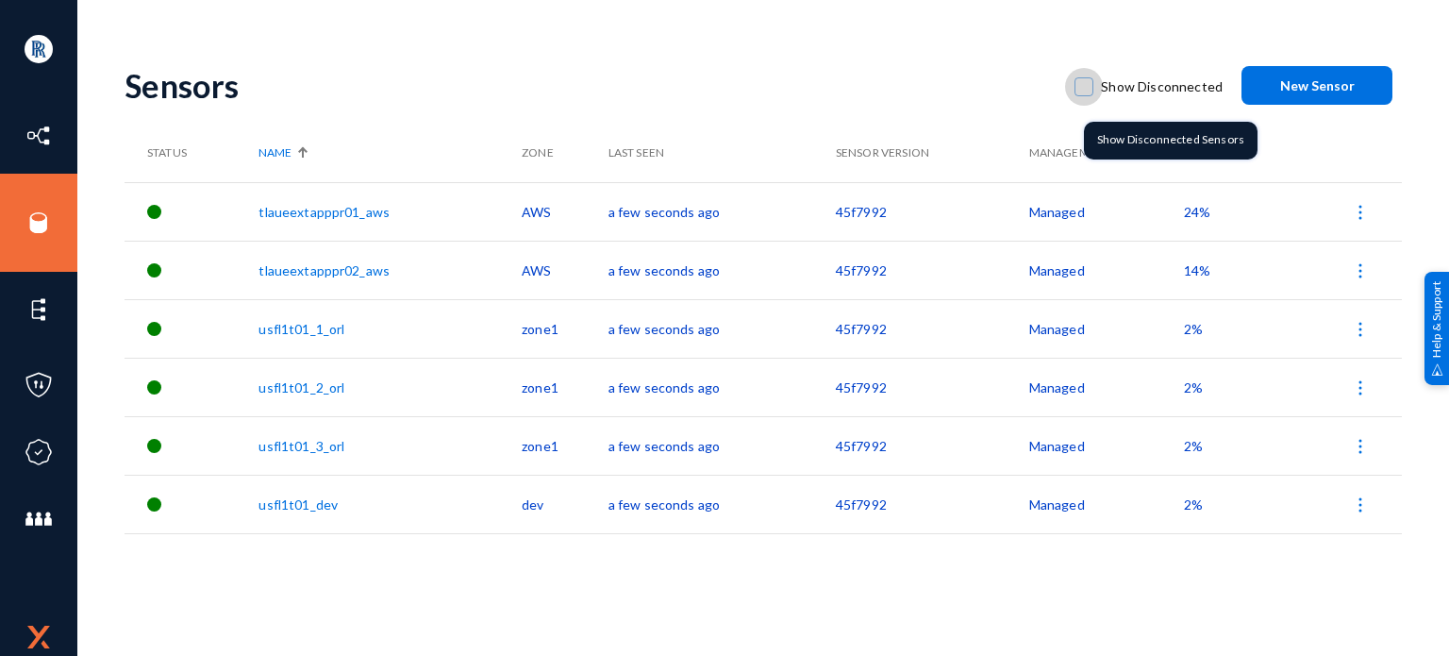
click at [1090, 90] on span at bounding box center [1084, 86] width 19 height 19
click at [1085, 95] on input "Show Disconnected" at bounding box center [1084, 96] width 2 height 2
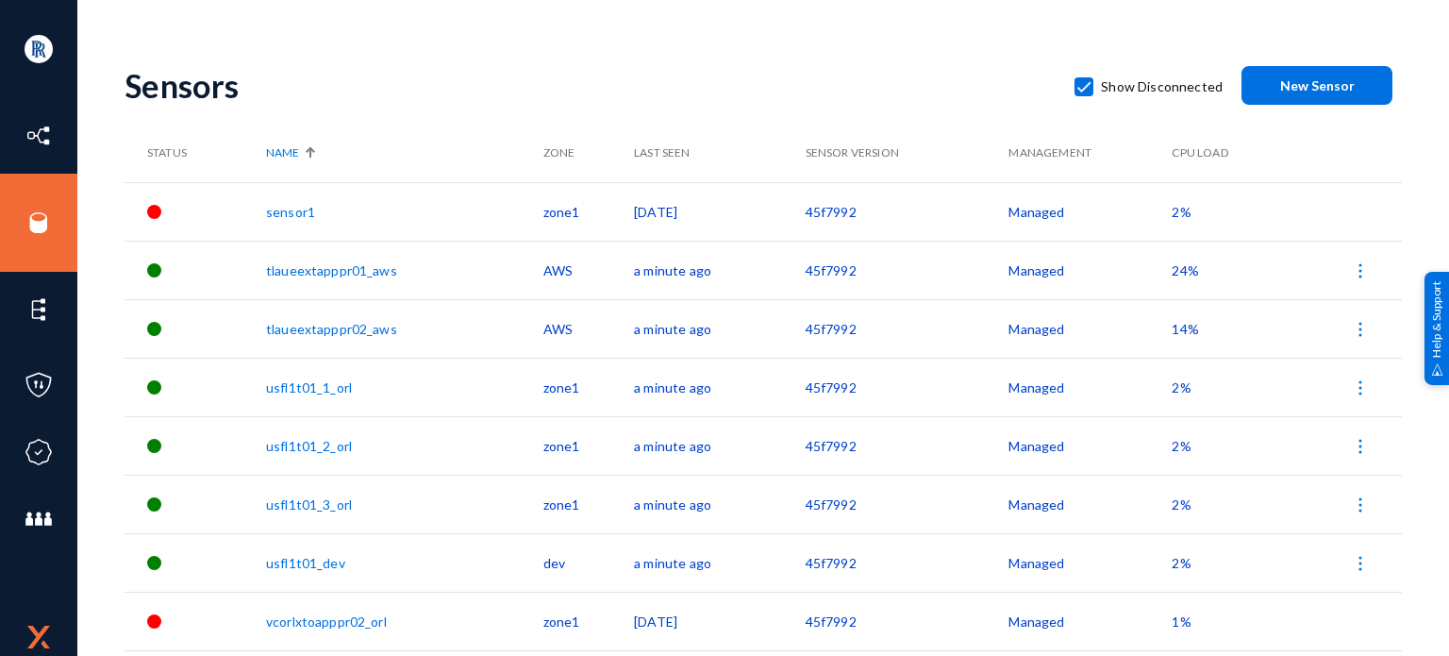
click at [1172, 209] on span "2%" at bounding box center [1181, 212] width 19 height 16
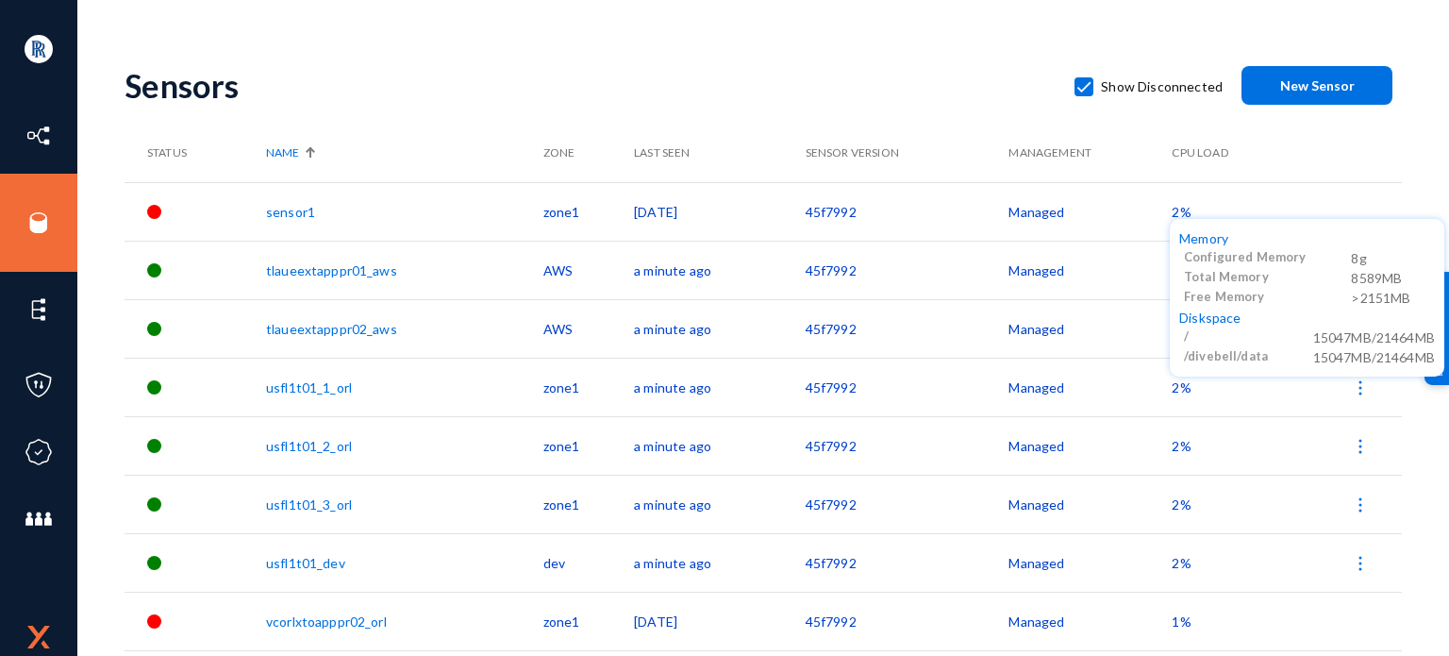
click at [1113, 332] on div at bounding box center [724, 328] width 1449 height 656
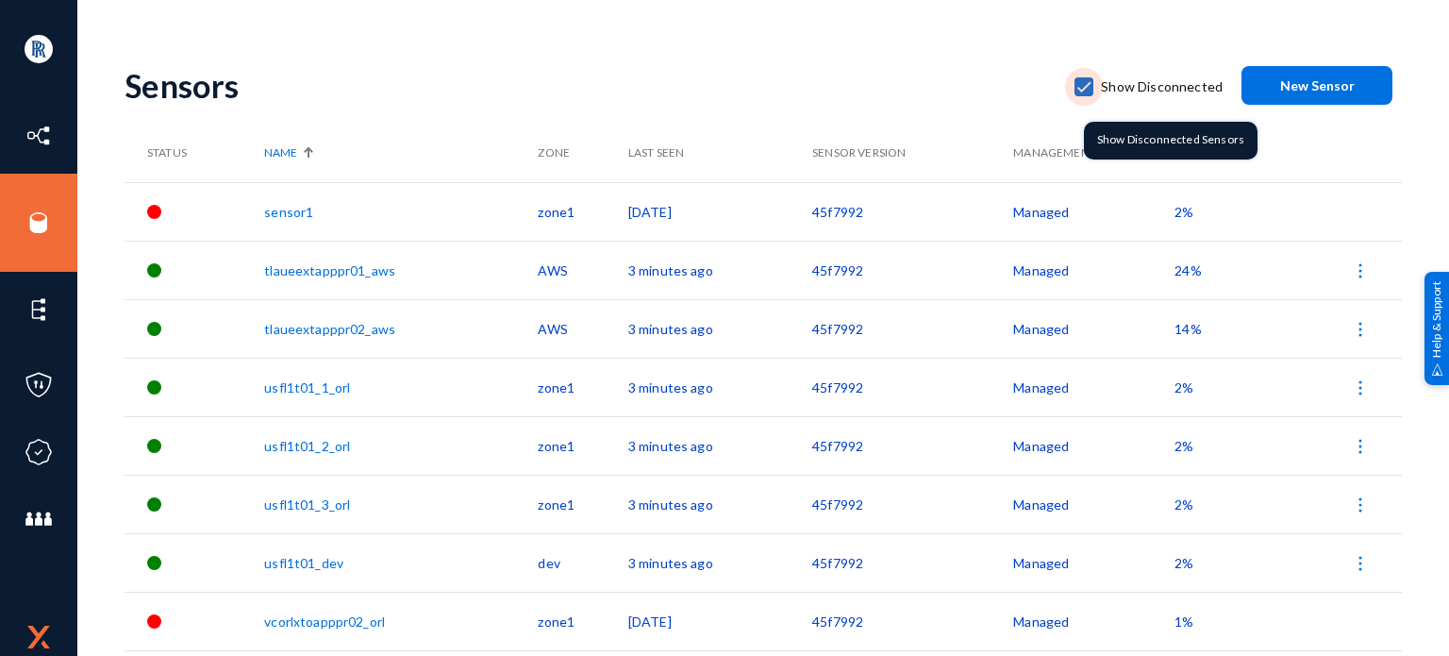
click at [1102, 81] on label "Show Disconnected" at bounding box center [1149, 87] width 148 height 28
click at [1085, 95] on input "Show Disconnected" at bounding box center [1084, 96] width 2 height 2
checkbox input "false"
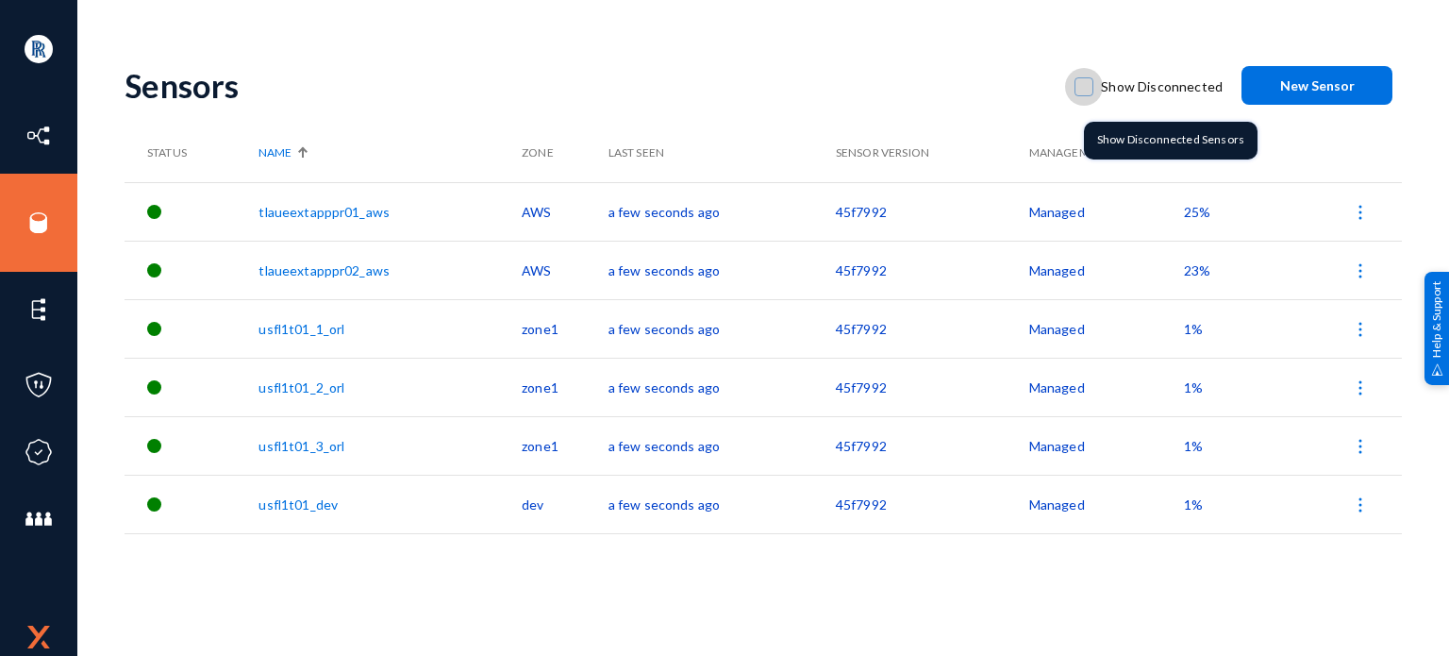
click at [1088, 97] on label "Show Disconnected" at bounding box center [1149, 87] width 148 height 28
click at [1085, 97] on input "Show Disconnected" at bounding box center [1084, 96] width 2 height 2
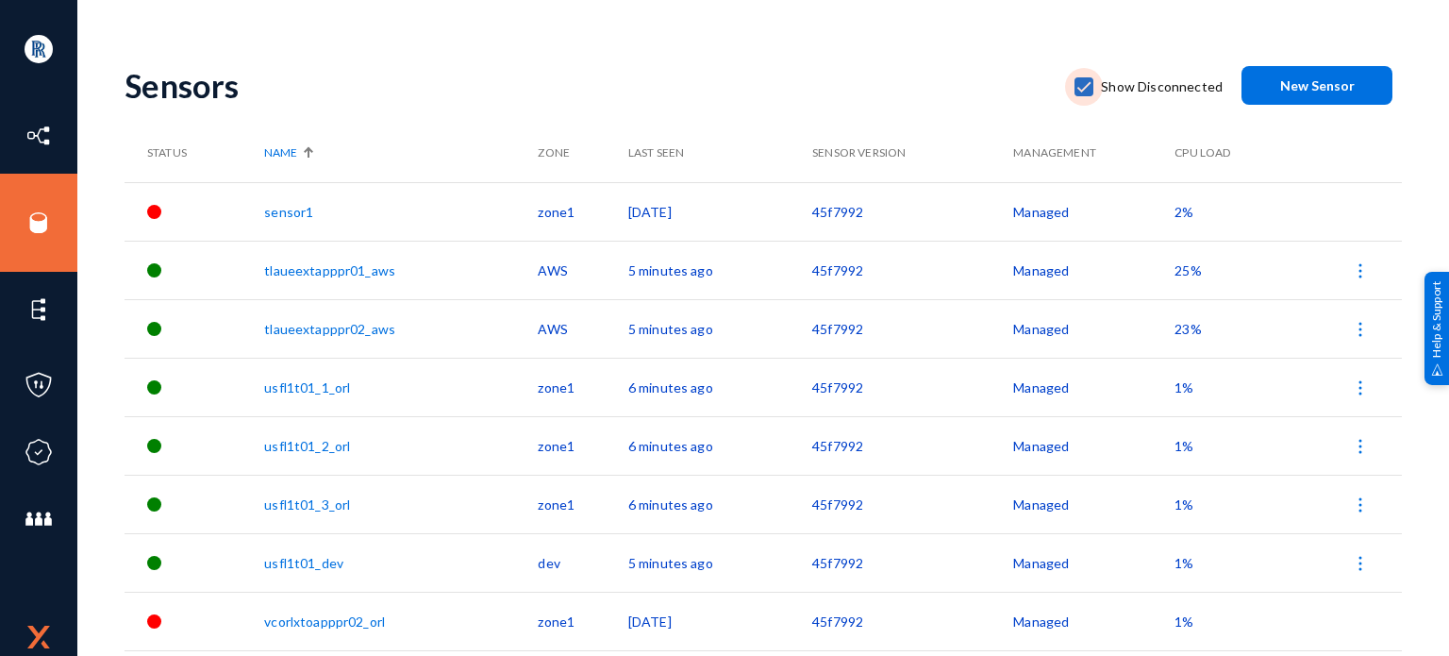
click at [1091, 93] on span at bounding box center [1084, 86] width 19 height 19
click at [1085, 95] on input "Show Disconnected" at bounding box center [1084, 96] width 2 height 2
checkbox input "false"
